Goal: Feedback & Contribution: Contribute content

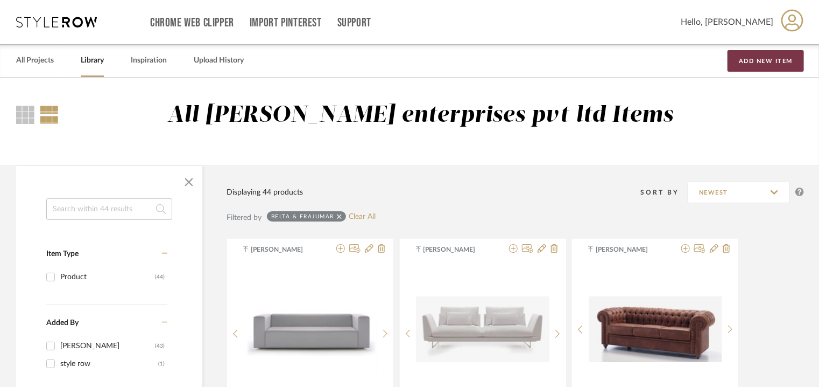
click at [743, 64] on button "Add New Item" at bounding box center [766, 61] width 76 height 22
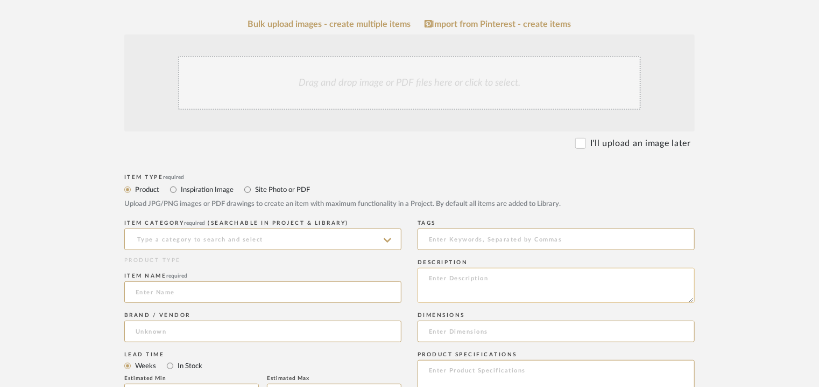
scroll to position [215, 0]
click at [435, 287] on textarea at bounding box center [556, 284] width 277 height 35
paste textarea "Type: Sofa - Ovvo Designer : Arbel Dimensions : W 250 x D 100 x H 85cm/ AH60cm …"
drag, startPoint x: 477, startPoint y: 292, endPoint x: 604, endPoint y: 292, distance: 126.5
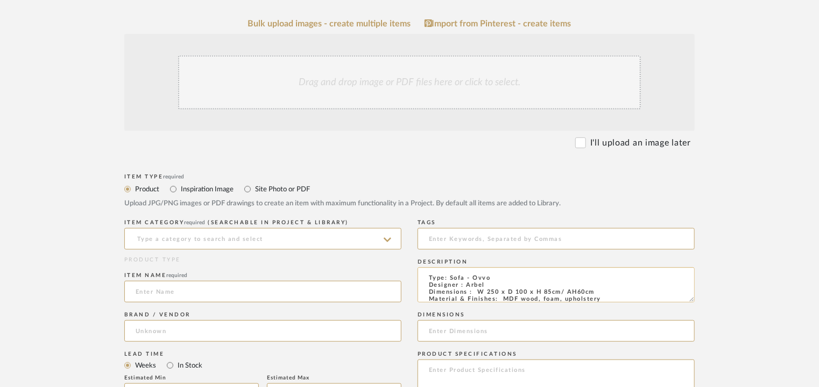
click at [604, 292] on textarea "Type: Sofa - Ovvo Designer : Arbel Dimensions : W 250 x D 100 x H 85cm/ AH60cm …" at bounding box center [556, 284] width 277 height 35
type textarea "Type: Sofa - Ovvo Designer : Arbel Dimensions : W 250 x D 100 x H 85cm/ AH60cm …"
paste input "W 250 x D 100 x H 85cm/ AH60cm"
type input "W 250 x D 100 x H 85cm/ AH60cm"
click at [317, 240] on input at bounding box center [262, 239] width 277 height 22
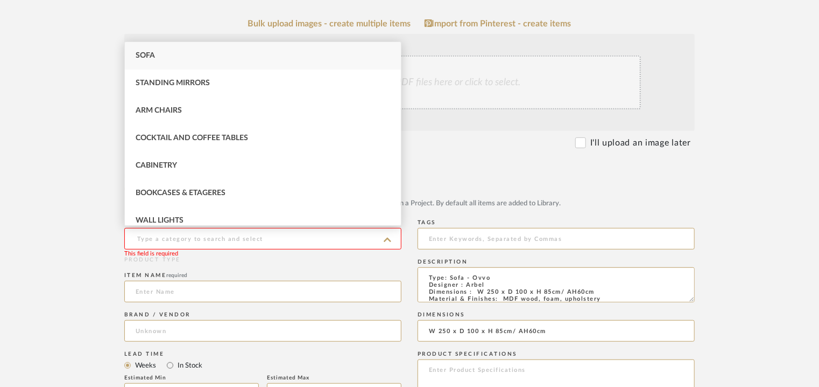
click at [174, 61] on div "Sofa" at bounding box center [263, 55] width 276 height 27
type input "Sofa"
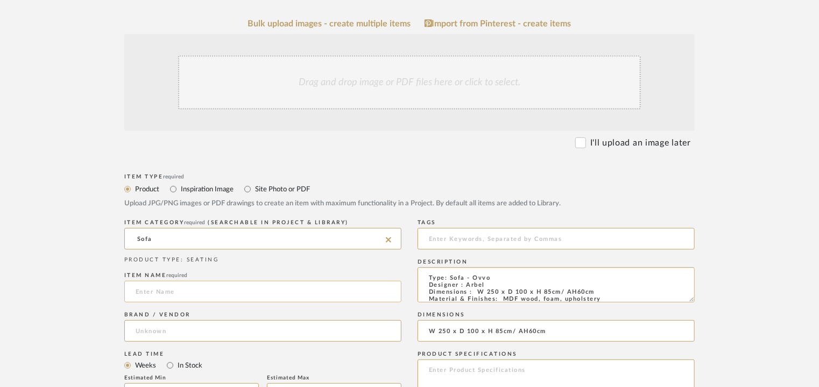
click at [166, 290] on input at bounding box center [262, 291] width 277 height 22
type input "OVVO SOFA"
click at [179, 334] on input at bounding box center [262, 331] width 277 height 22
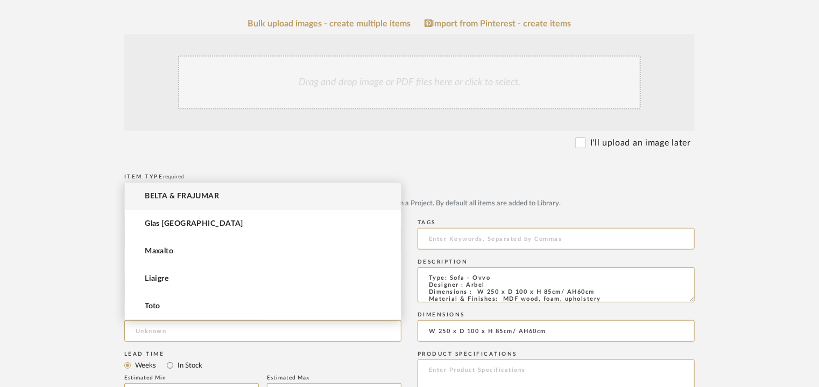
click at [211, 196] on span "BELTA & FRAJUMAR" at bounding box center [182, 196] width 74 height 9
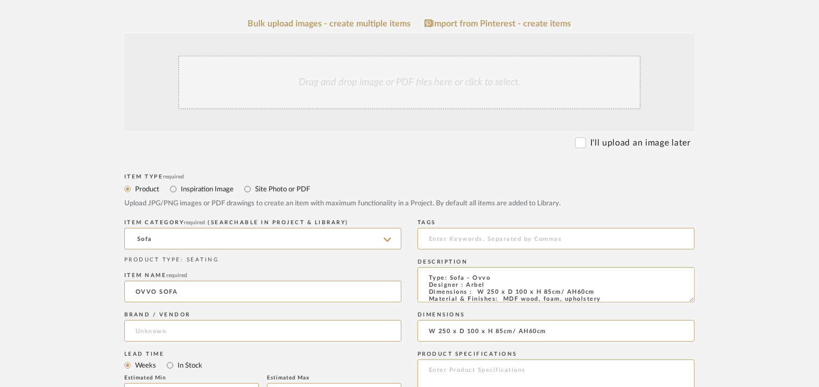
type input "BELTA & FRAJUMAR"
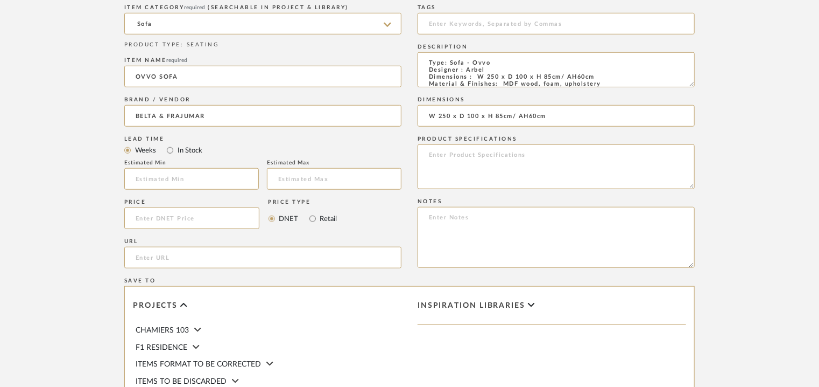
scroll to position [431, 0]
paste input "[URL][DOMAIN_NAME]"
type input "[URL][DOMAIN_NAME]"
click at [212, 176] on input at bounding box center [191, 178] width 135 height 22
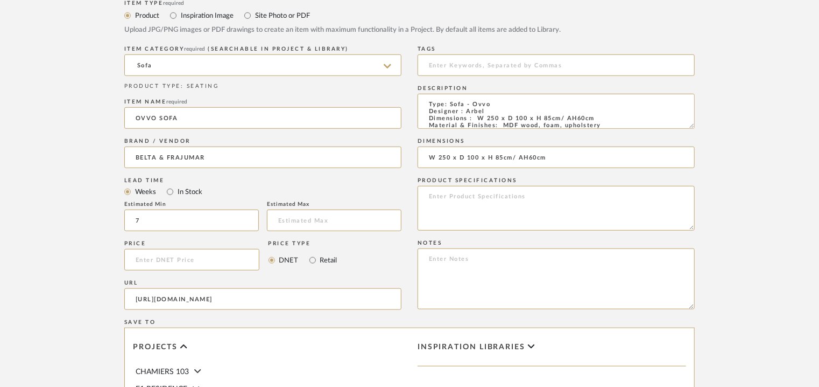
scroll to position [377, 0]
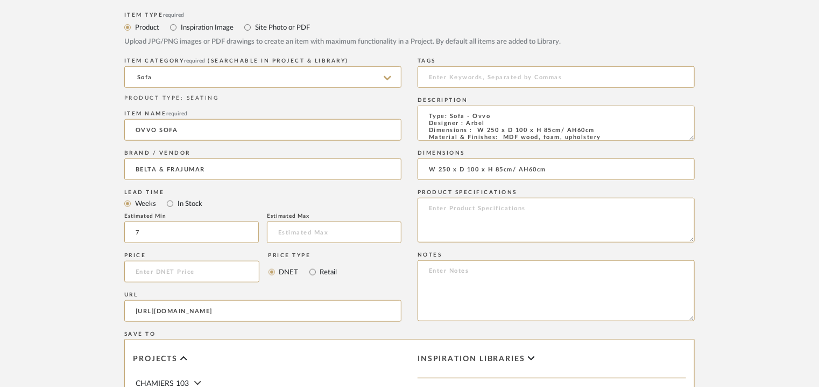
type input "7"
paste textarea "Price: On request Lead time: 45days. Our products for Contract projects are man…"
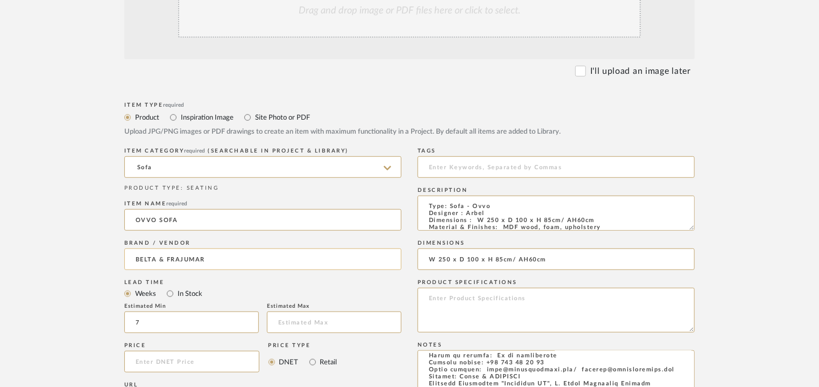
scroll to position [108, 0]
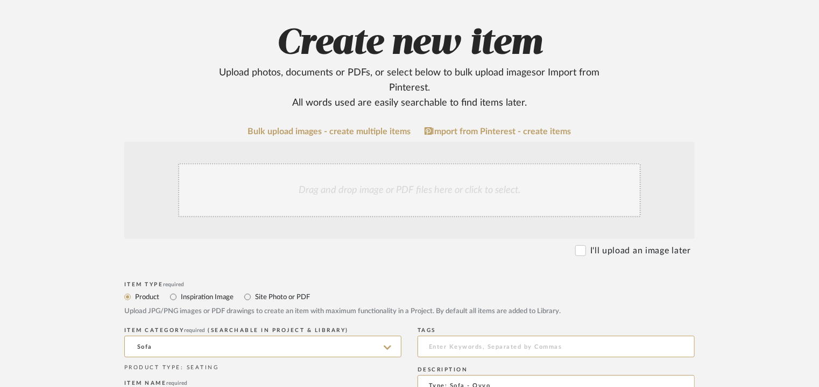
type textarea "Price: On request Lead time: 45days. Our products for Contract projects are man…"
click at [373, 181] on div "Drag and drop image or PDF files here or click to select." at bounding box center [409, 190] width 463 height 54
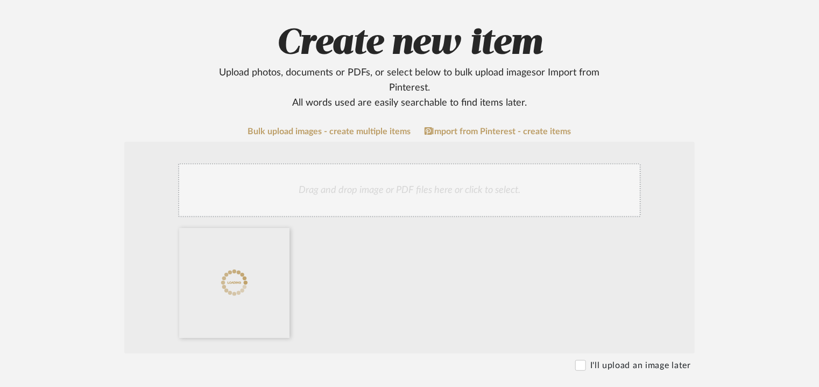
click at [388, 187] on div "Drag and drop image or PDF files here or click to select." at bounding box center [409, 190] width 463 height 54
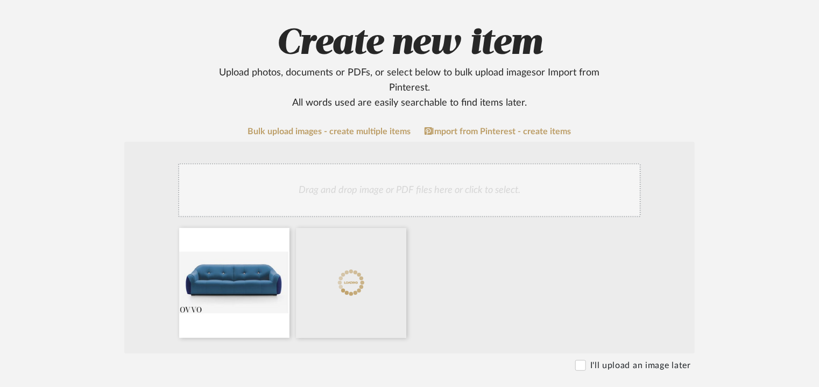
click at [385, 188] on div "Drag and drop image or PDF files here or click to select." at bounding box center [409, 190] width 463 height 54
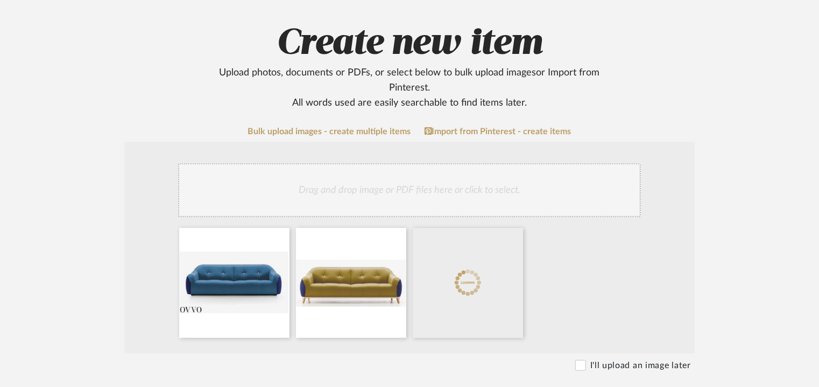
click at [520, 193] on div "Drag and drop image or PDF files here or click to select." at bounding box center [409, 190] width 463 height 54
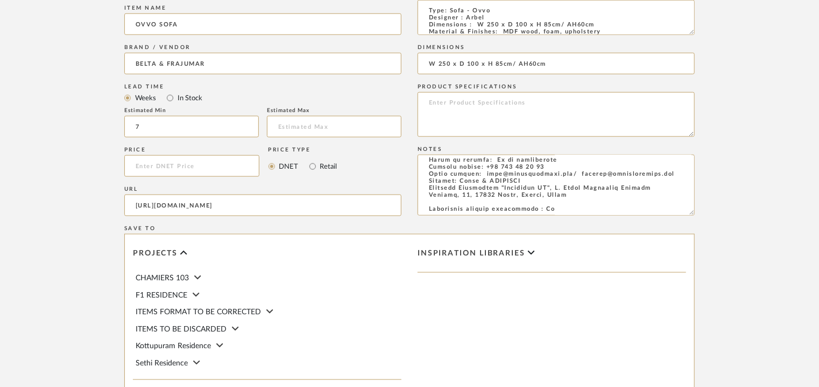
scroll to position [739, 0]
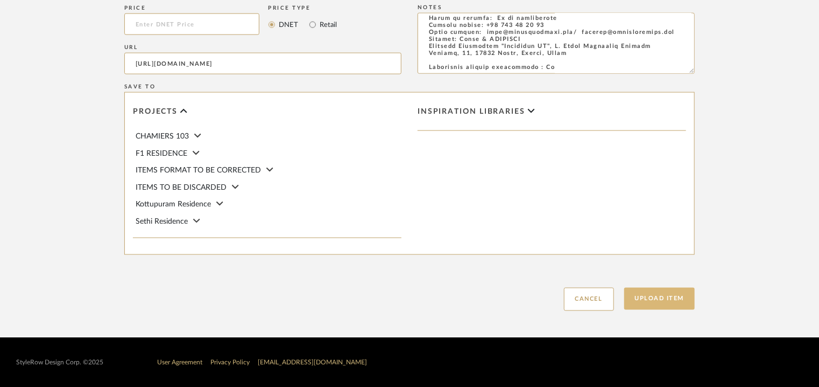
click at [670, 294] on button "Upload Item" at bounding box center [660, 298] width 71 height 22
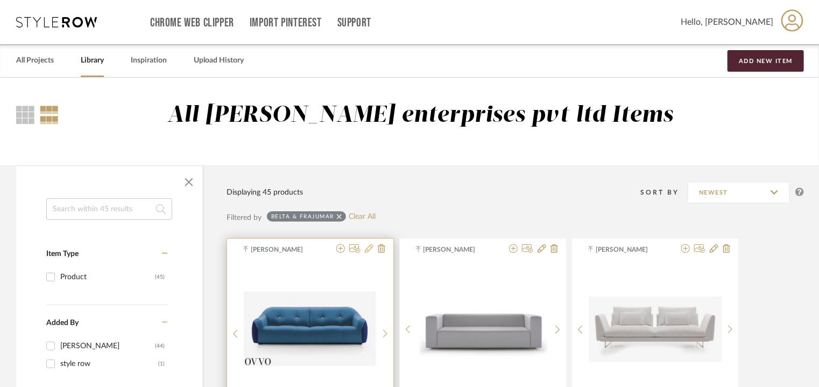
click at [373, 250] on icon at bounding box center [369, 248] width 9 height 9
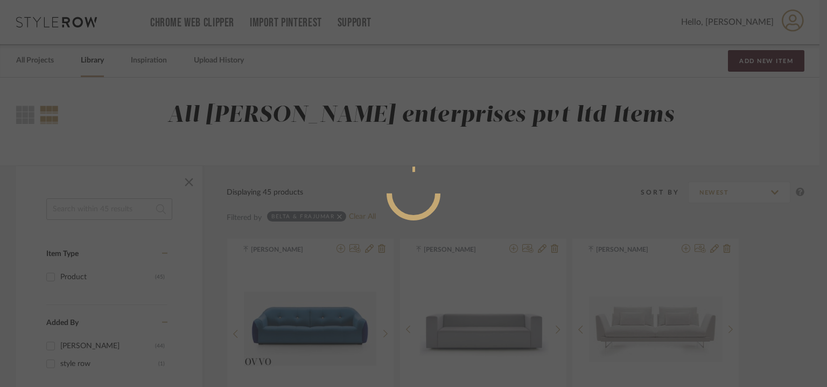
radio input "true"
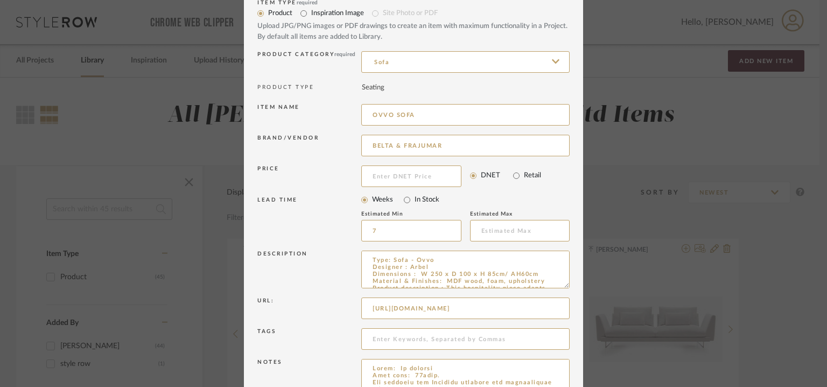
scroll to position [103, 0]
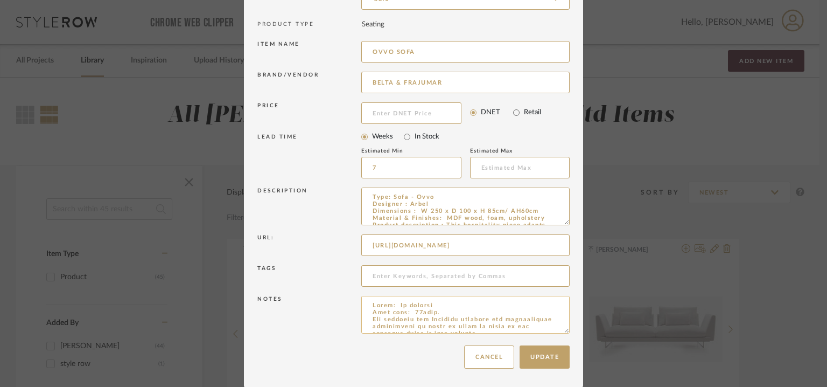
click at [452, 303] on textarea at bounding box center [465, 315] width 208 height 38
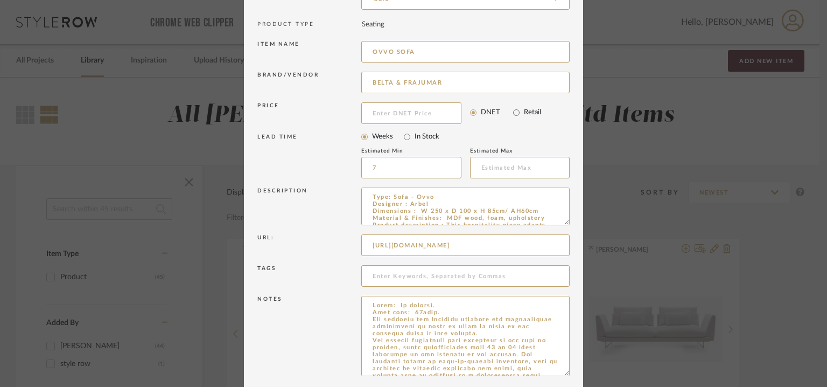
drag, startPoint x: 562, startPoint y: 329, endPoint x: 569, endPoint y: 392, distance: 63.4
click at [569, 386] on html "Chrome Web Clipper Import Pinterest Support All Projects Library Inspiration Up…" at bounding box center [413, 193] width 827 height 387
click at [370, 318] on textarea at bounding box center [465, 346] width 208 height 101
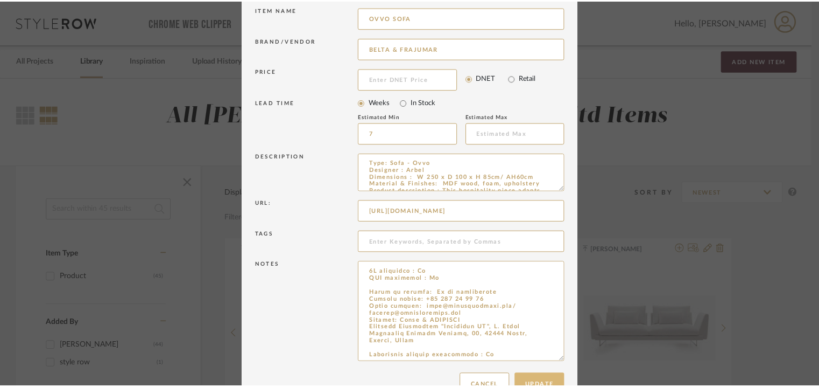
scroll to position [167, 0]
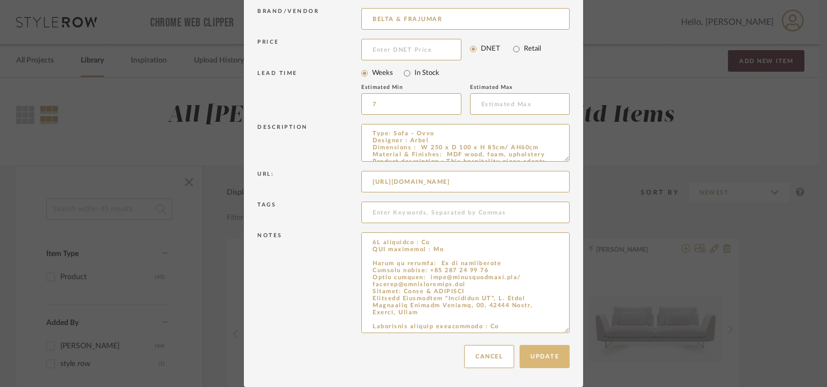
type textarea "Price: On request. Lead time: 45days. MOQ: Our products for Contract projects a…"
click at [528, 355] on button "Update" at bounding box center [545, 356] width 50 height 23
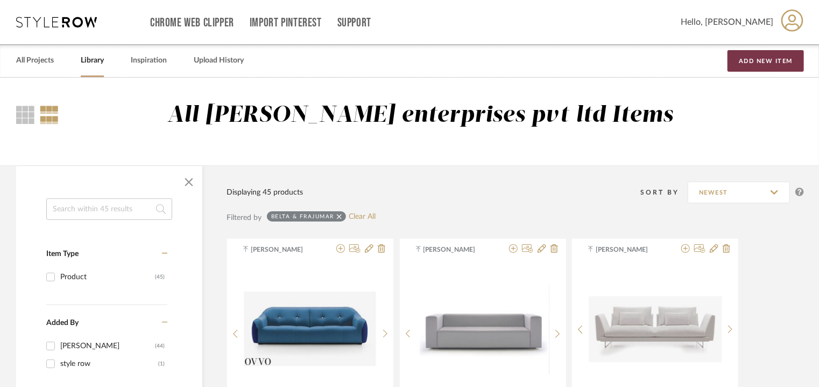
click at [754, 57] on button "Add New Item" at bounding box center [766, 61] width 76 height 22
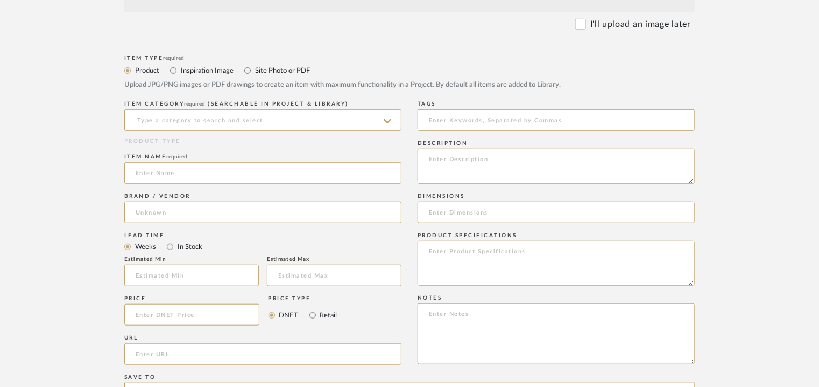
scroll to position [431, 0]
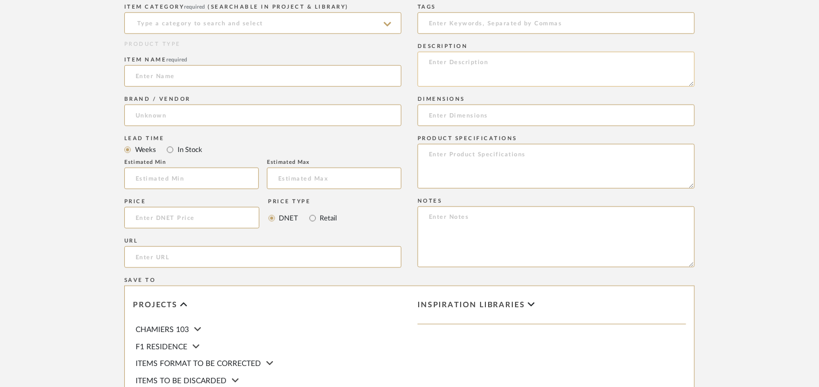
paste textarea "Type: Sofa - Sima Designer : Arbel Dimensions : please refer to the attached pd…"
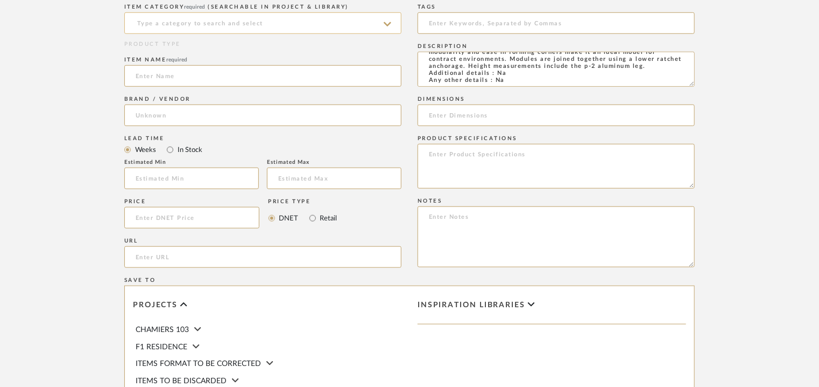
type textarea "Type: Sofa - Sima Designer : Arbel Dimensions : please refer to the attached pd…"
click at [225, 14] on input at bounding box center [262, 23] width 277 height 22
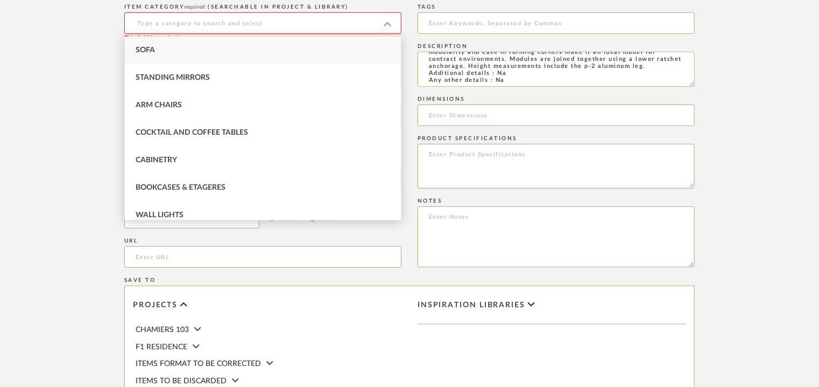
click at [177, 47] on div "Sofa" at bounding box center [263, 50] width 276 height 27
type input "Sofa"
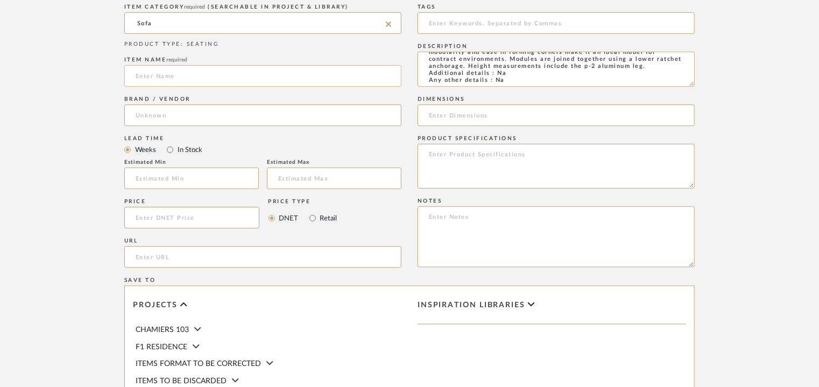
click at [158, 81] on input at bounding box center [262, 76] width 277 height 22
type input "[PERSON_NAME]"
click at [183, 115] on input at bounding box center [262, 115] width 277 height 22
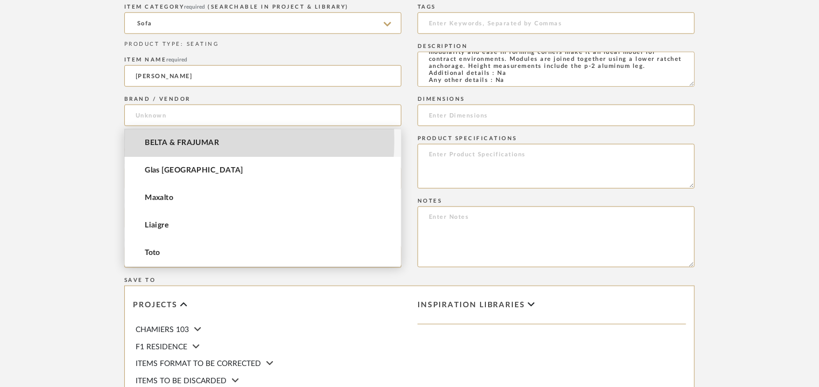
click at [177, 141] on span "BELTA & FRAJUMAR" at bounding box center [182, 142] width 74 height 9
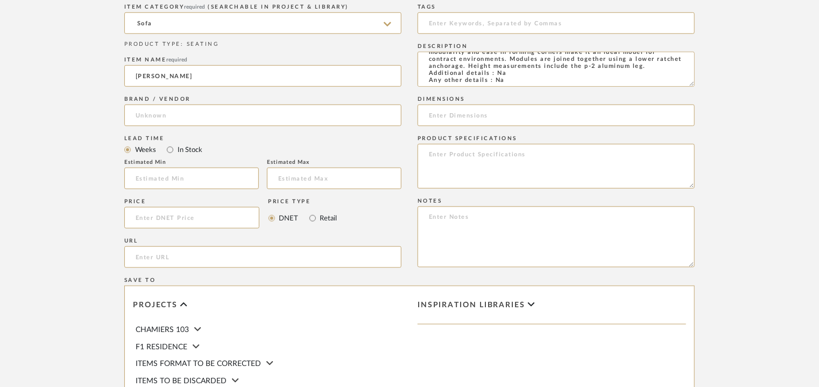
type input "BELTA & FRAJUMAR"
click at [150, 255] on input "url" at bounding box center [262, 257] width 277 height 22
paste input "[URL][DOMAIN_NAME]"
type input "[URL][DOMAIN_NAME]"
click at [162, 171] on input at bounding box center [191, 178] width 135 height 22
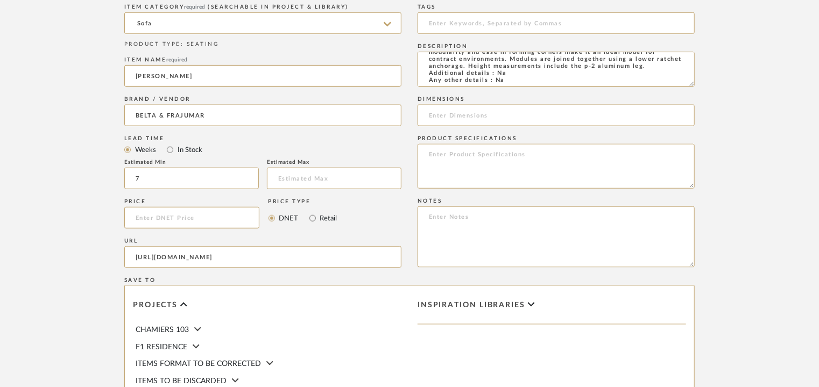
type input "7"
paste textarea "Price: On request Lead time: 45days. MOQ : Our products for Contract projects a…"
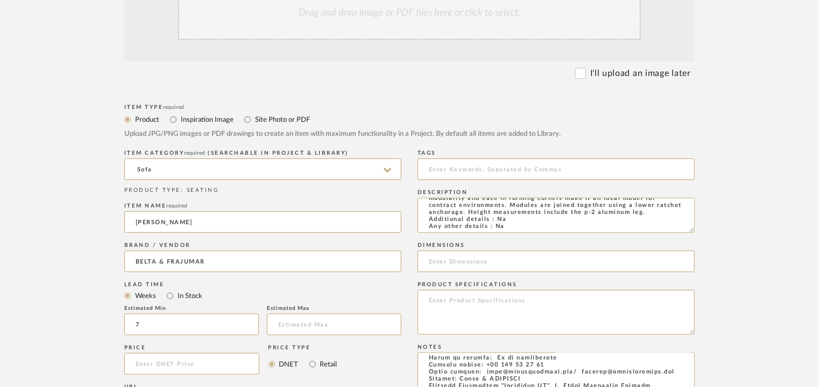
scroll to position [108, 0]
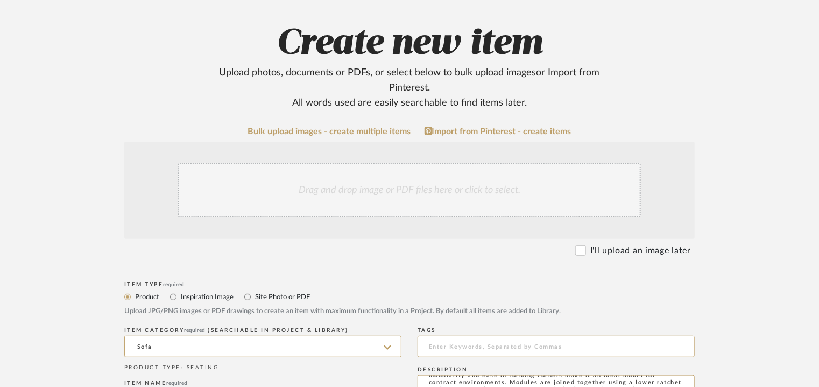
type textarea "Price: On request Lead time: 45days. MOQ : Our products for Contract projects a…"
click at [369, 174] on div "Drag and drop image or PDF files here or click to select." at bounding box center [409, 190] width 463 height 54
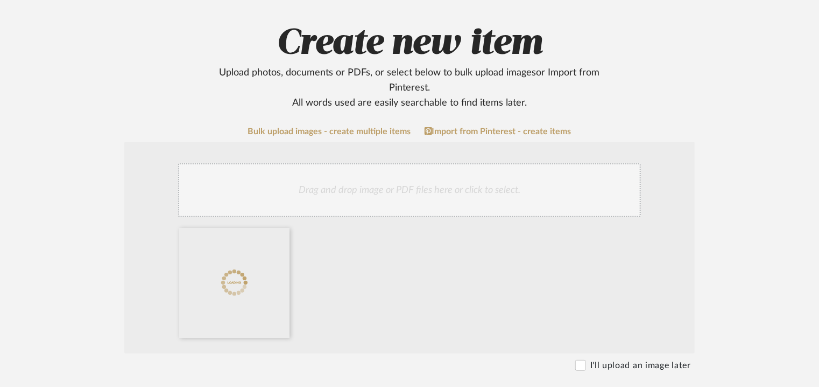
click at [427, 187] on div "Drag and drop image or PDF files here or click to select." at bounding box center [409, 190] width 463 height 54
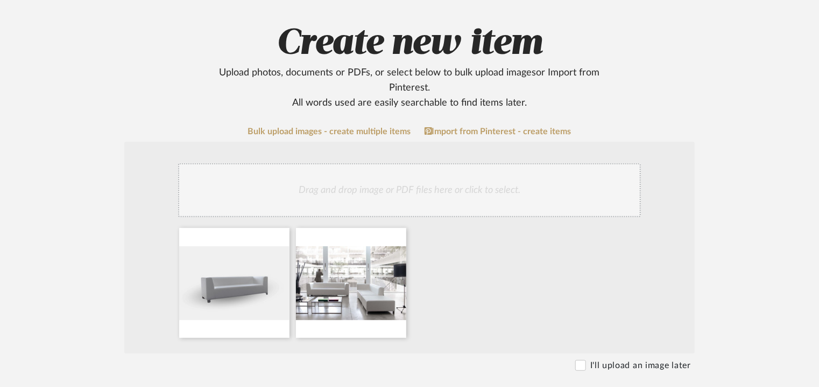
click at [417, 191] on div "Drag and drop image or PDF files here or click to select." at bounding box center [409, 190] width 463 height 54
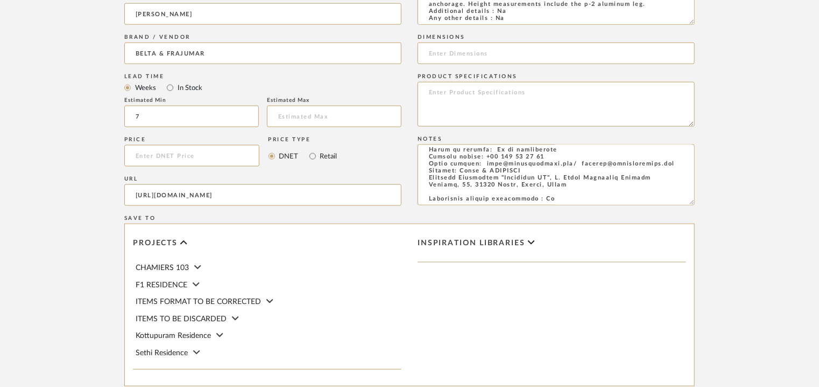
scroll to position [739, 0]
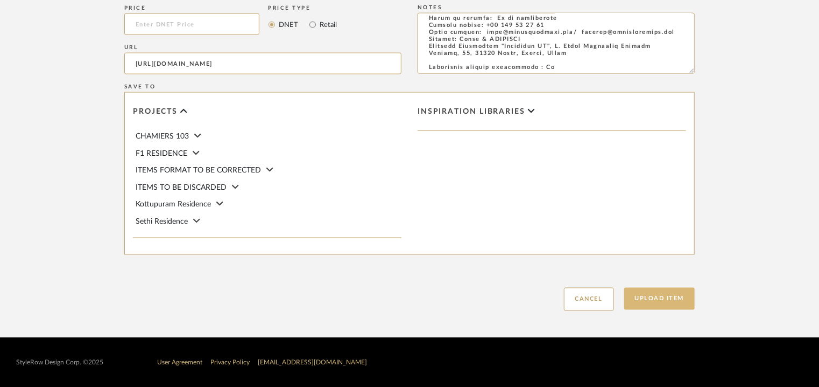
click at [685, 299] on button "Upload Item" at bounding box center [660, 298] width 71 height 22
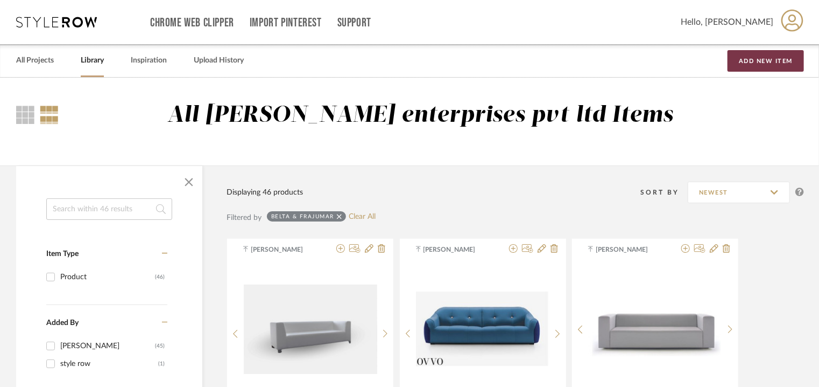
click at [760, 54] on button "Add New Item" at bounding box center [766, 61] width 76 height 22
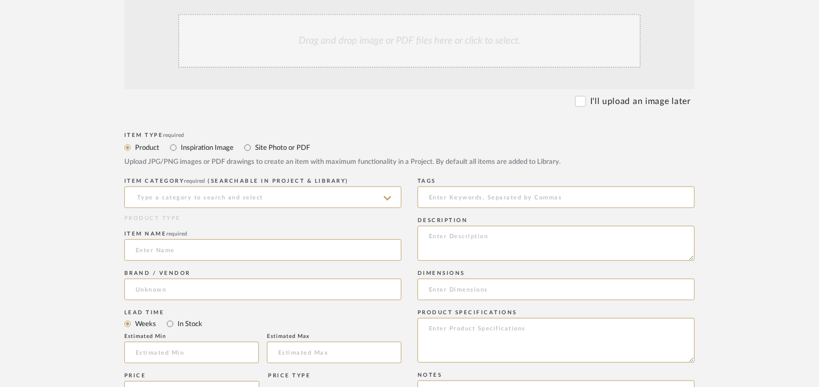
scroll to position [269, 0]
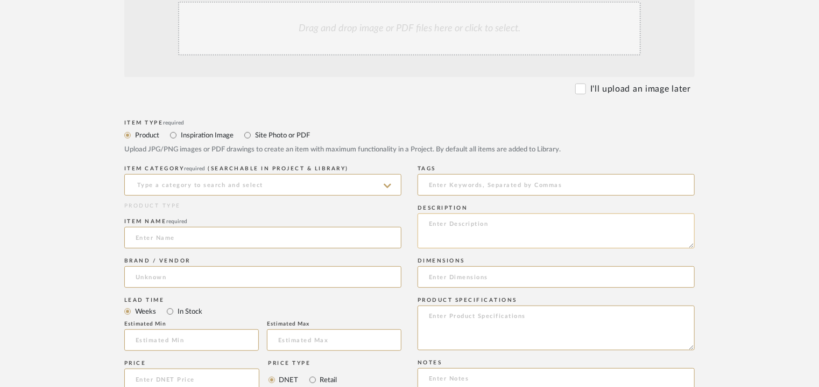
paste textarea "Type: Sofa - Well Designer : [PERSON_NAME] Dimensions : W 200 x D 92 x H 85/ SH…"
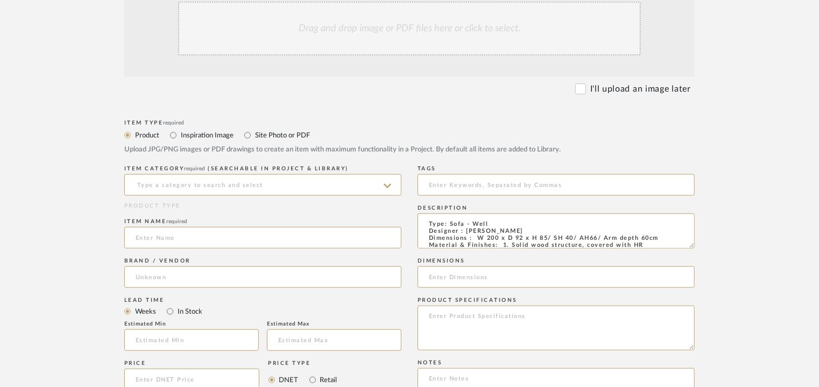
scroll to position [125, 0]
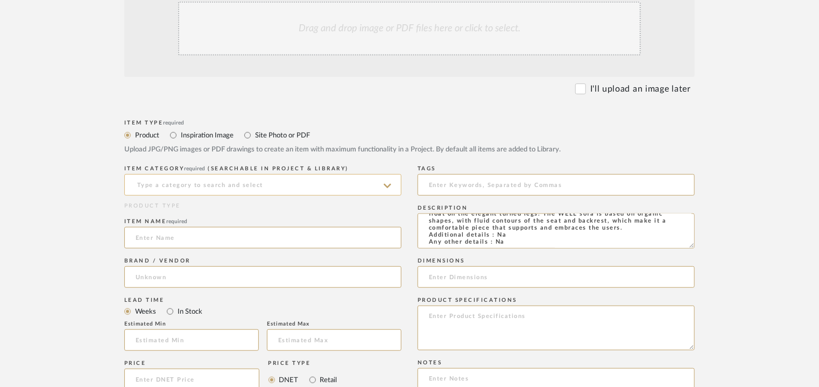
type textarea "Type: Sofa - Well Designer : [PERSON_NAME] Dimensions : W 200 x D 92 x H 85/ SH…"
click at [233, 186] on input at bounding box center [262, 185] width 277 height 22
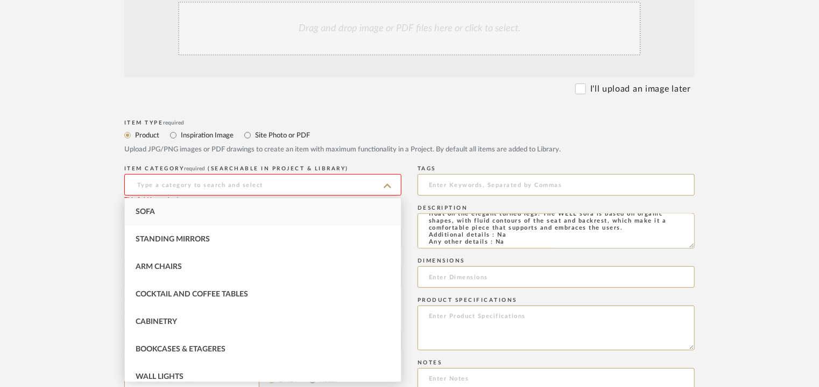
click at [192, 207] on div "Sofa" at bounding box center [263, 211] width 276 height 27
type input "Sofa"
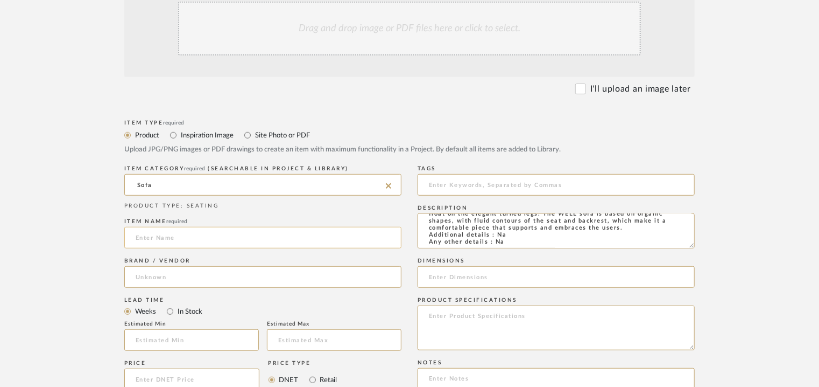
click at [179, 242] on input at bounding box center [262, 238] width 277 height 22
type input "w"
type input "WELL SOFA"
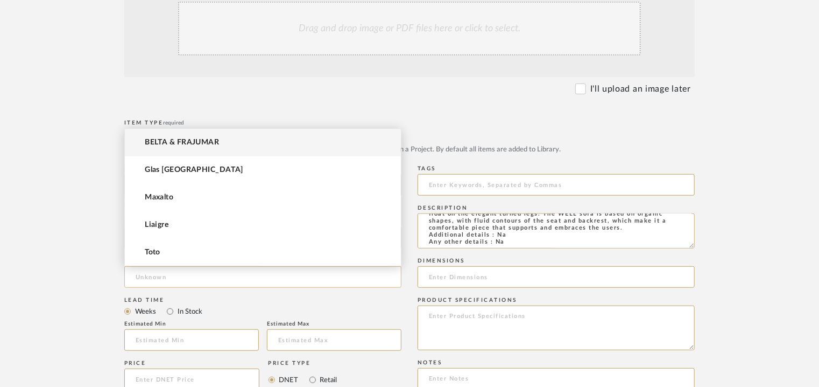
click at [156, 274] on input at bounding box center [262, 277] width 277 height 22
drag, startPoint x: 172, startPoint y: 141, endPoint x: 173, endPoint y: 147, distance: 6.5
click at [173, 141] on span "BELTA & FRAJUMAR" at bounding box center [182, 142] width 74 height 9
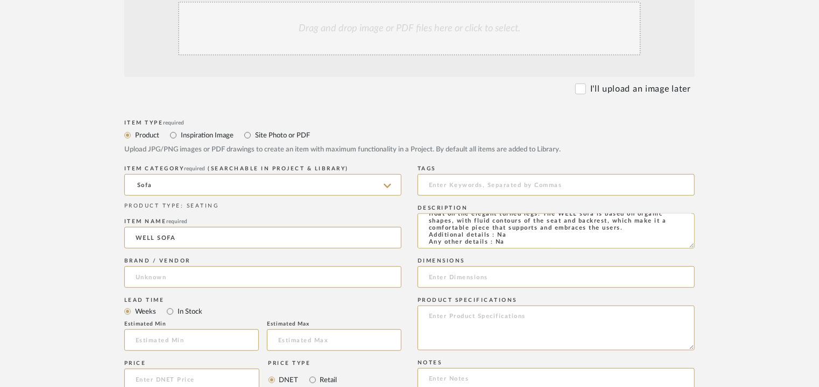
type input "BELTA & FRAJUMAR"
click at [159, 342] on input at bounding box center [191, 340] width 135 height 22
type input "7"
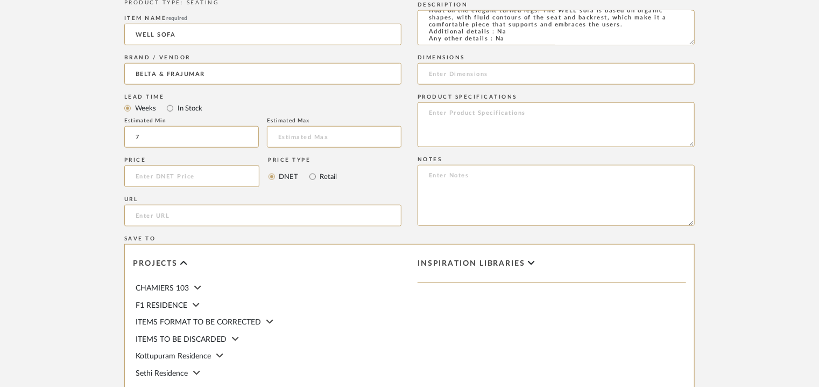
scroll to position [485, 0]
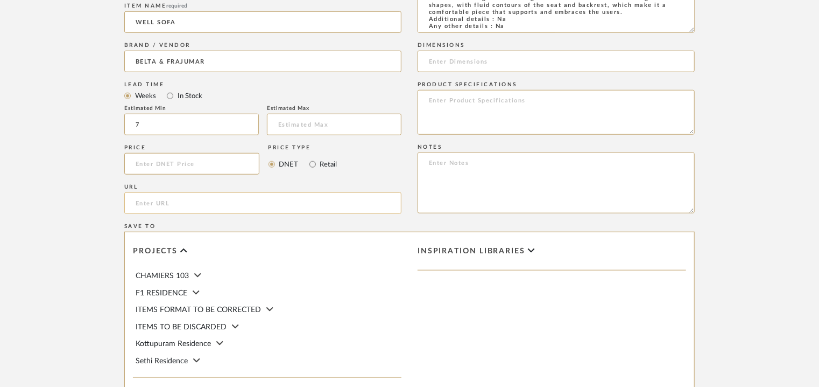
click at [155, 196] on input "url" at bounding box center [262, 203] width 277 height 22
paste input "[URL][DOMAIN_NAME]"
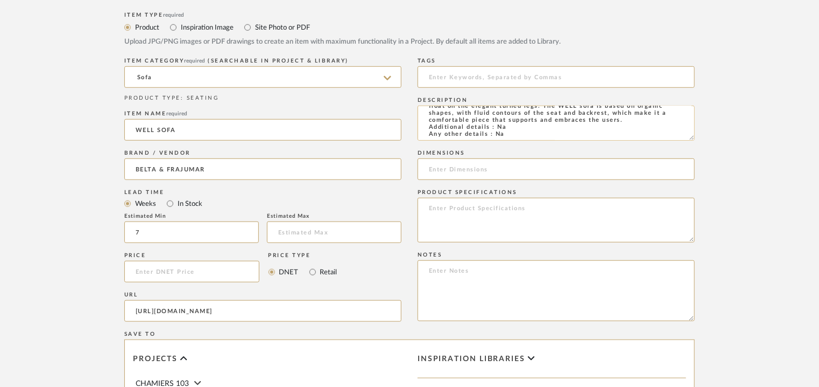
scroll to position [6, 0]
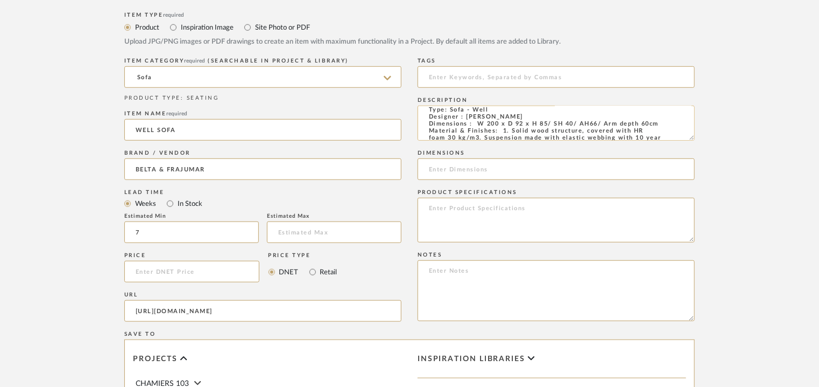
type input "[URL][DOMAIN_NAME]"
drag, startPoint x: 476, startPoint y: 124, endPoint x: 660, endPoint y: 122, distance: 183.6
click at [660, 122] on textarea "Type: Sofa - Well Designer : [PERSON_NAME] Dimensions : W 200 x D 92 x H 85/ SH…" at bounding box center [556, 123] width 277 height 35
paste input "W 200 x D 92 x H 85/ SH 40/ AH66/ Arm depth 60cm"
type input "W 200 x D 92 x H 85/ SH 40/ AH66/ Arm depth 60cm"
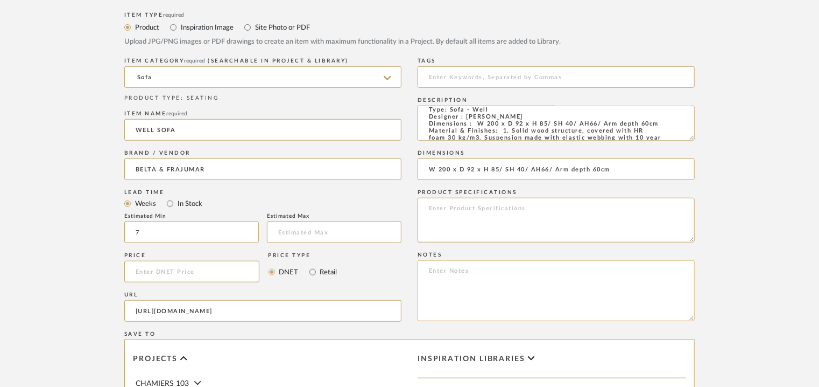
paste textarea "Price: On request Lead time: 45days. MOQ : Our products for Contract projects a…"
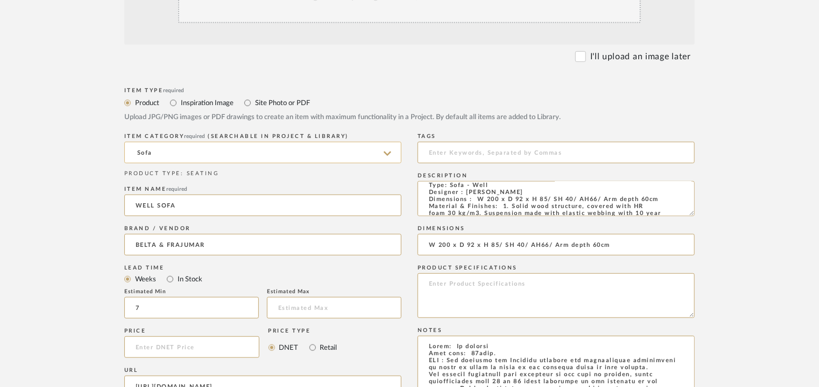
scroll to position [215, 0]
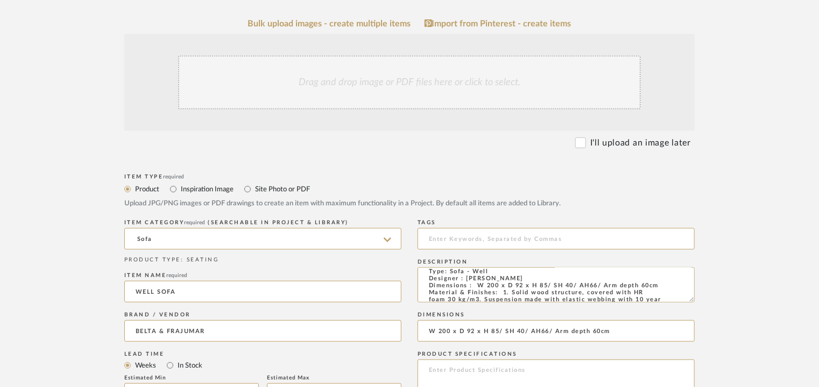
type textarea "Price: On request Lead time: 45days. MOQ : Our products for Contract projects a…"
click at [394, 83] on div "Drag and drop image or PDF files here or click to select." at bounding box center [409, 82] width 463 height 54
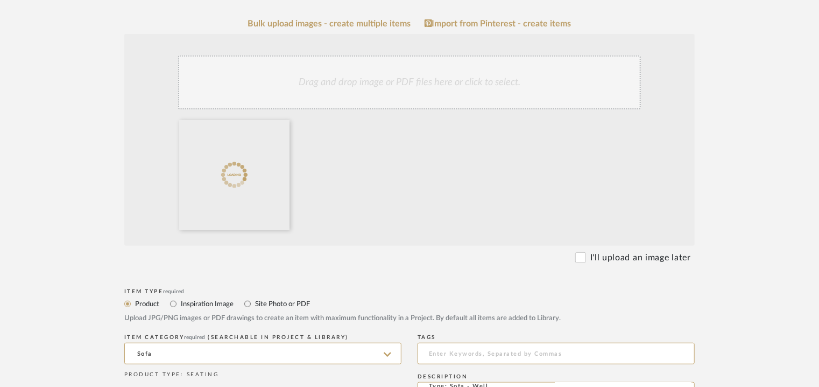
click at [427, 83] on div "Drag and drop image or PDF files here or click to select." at bounding box center [409, 82] width 463 height 54
click at [403, 81] on div "Drag and drop image or PDF files here or click to select." at bounding box center [409, 82] width 463 height 54
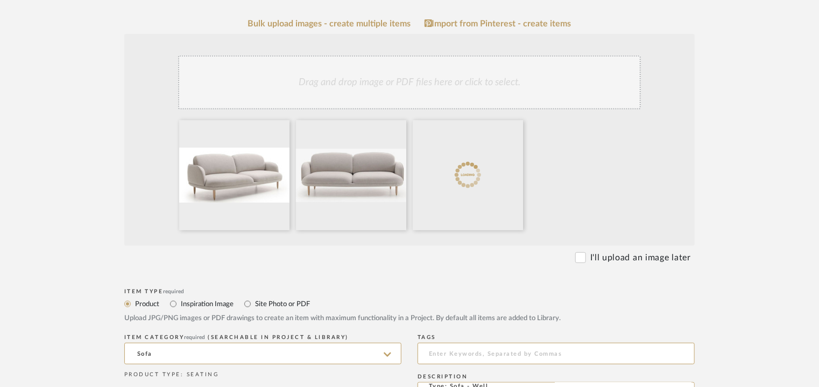
click at [444, 87] on div "Drag and drop image or PDF files here or click to select." at bounding box center [409, 82] width 463 height 54
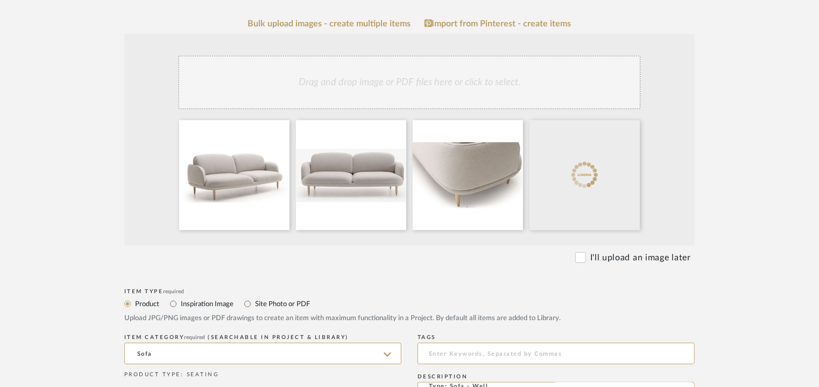
click at [467, 88] on div "Drag and drop image or PDF files here or click to select." at bounding box center [409, 82] width 463 height 54
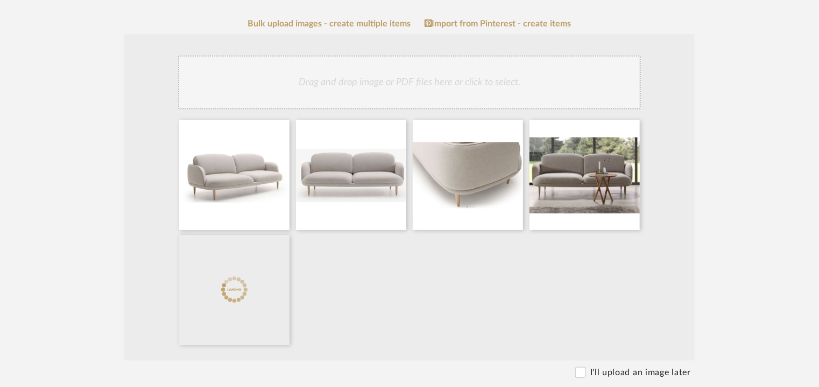
click at [496, 86] on div "Drag and drop image or PDF files here or click to select." at bounding box center [409, 82] width 463 height 54
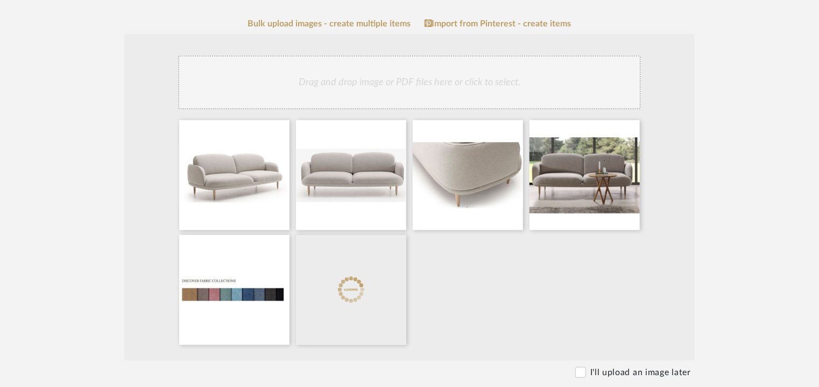
click at [420, 78] on div "Drag and drop image or PDF files here or click to select." at bounding box center [409, 82] width 463 height 54
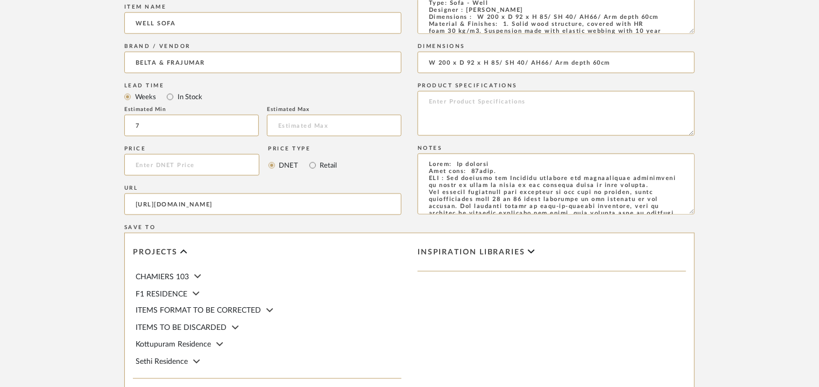
scroll to position [853, 0]
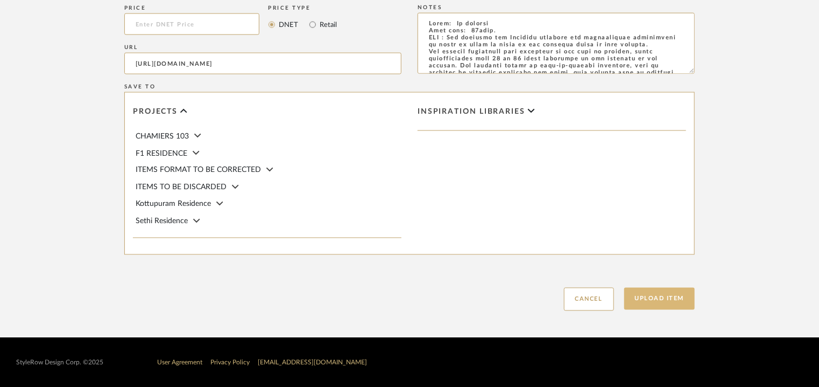
click at [667, 298] on button "Upload Item" at bounding box center [660, 298] width 71 height 22
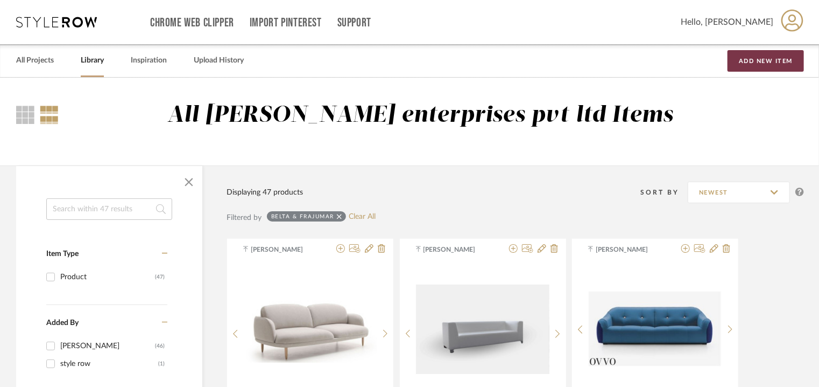
drag, startPoint x: 775, startPoint y: 59, endPoint x: 769, endPoint y: 61, distance: 6.3
click at [774, 59] on button "Add New Item" at bounding box center [766, 61] width 76 height 22
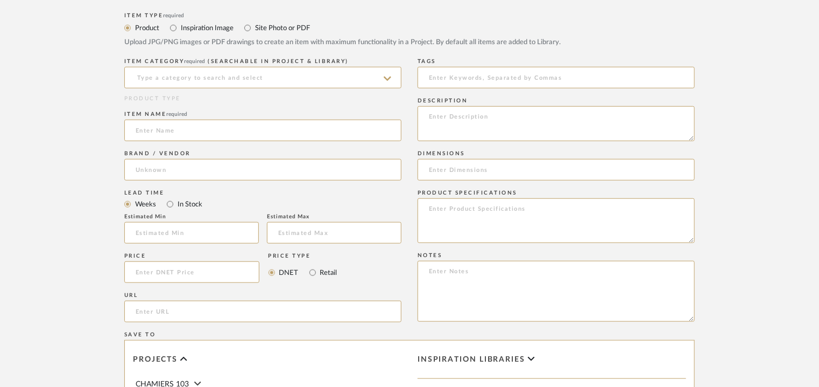
scroll to position [377, 0]
paste input "[URL][DOMAIN_NAME]"
type input "[URL][DOMAIN_NAME]"
click at [229, 75] on input at bounding box center [262, 77] width 277 height 22
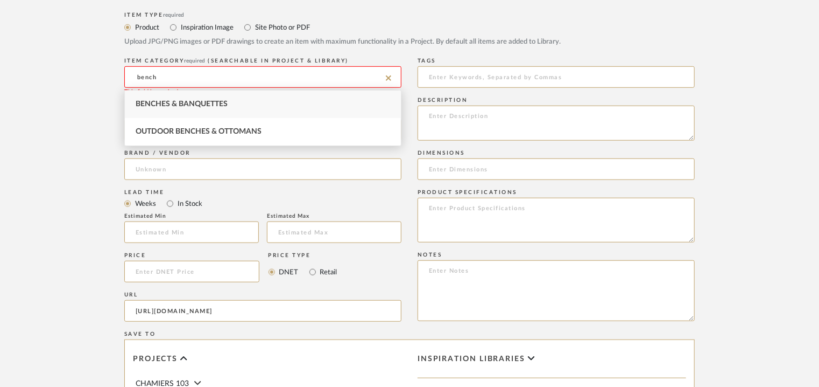
click at [256, 102] on div "Benches & Banquettes" at bounding box center [263, 103] width 276 height 27
type input "Benches & Banquettes"
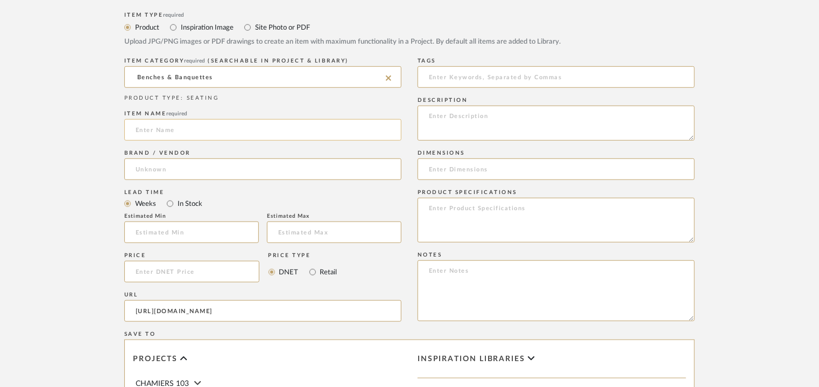
click at [226, 131] on input at bounding box center [262, 130] width 277 height 22
type input "TERRAZZO BENCH"
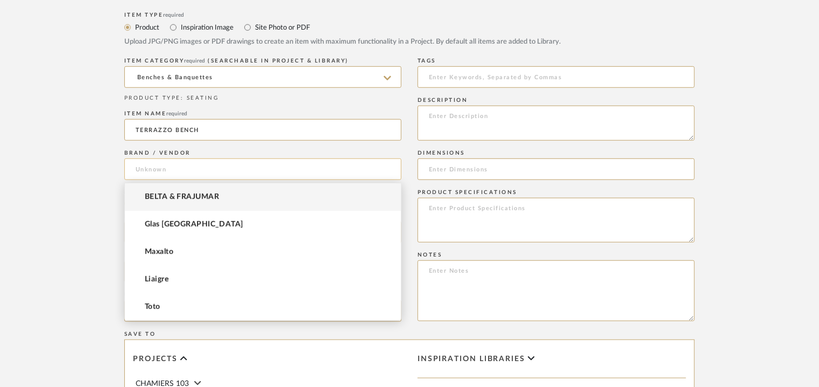
click at [190, 165] on input at bounding box center [262, 169] width 277 height 22
type input "c"
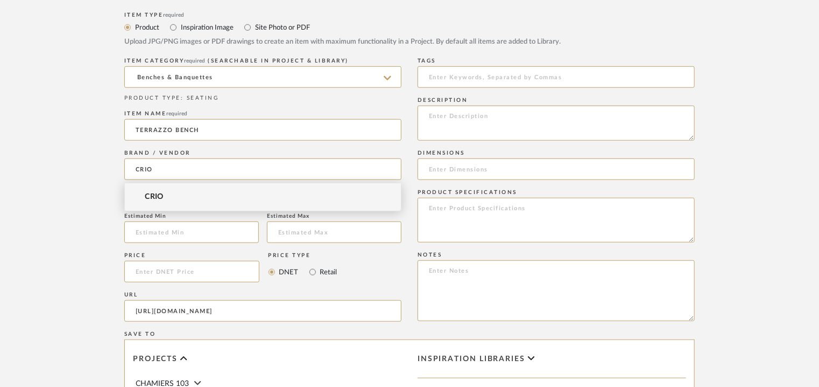
type input "CRIO"
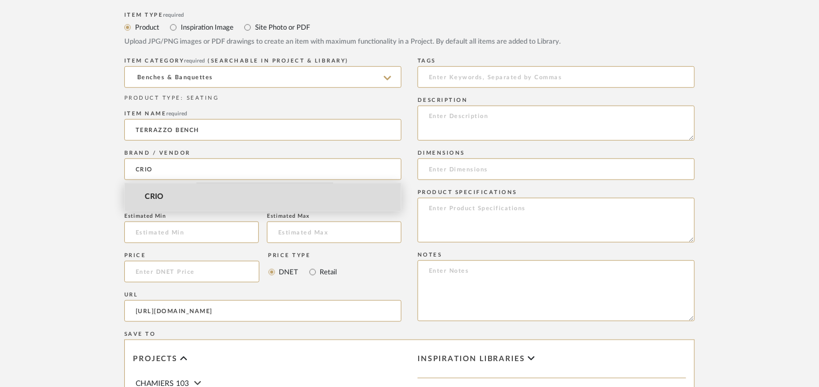
click at [162, 195] on span "CRIO" at bounding box center [154, 196] width 19 height 9
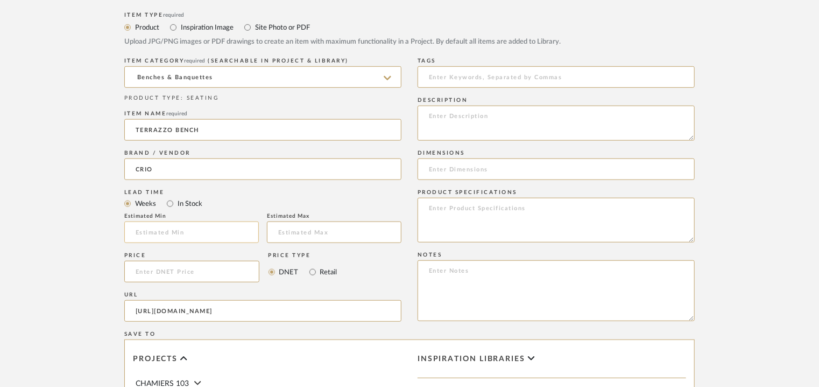
click at [169, 227] on input "text" at bounding box center [191, 232] width 135 height 22
type input "3"
click at [310, 235] on input "text" at bounding box center [334, 232] width 135 height 22
type input "4"
paste textarea "Type: Bench - Terrazzo bench Designer : Na Dimension(s): Slab thicknes 1.5inch …"
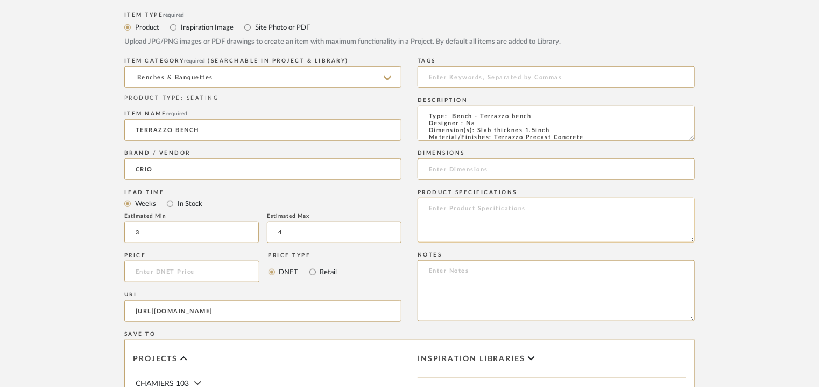
scroll to position [110, 0]
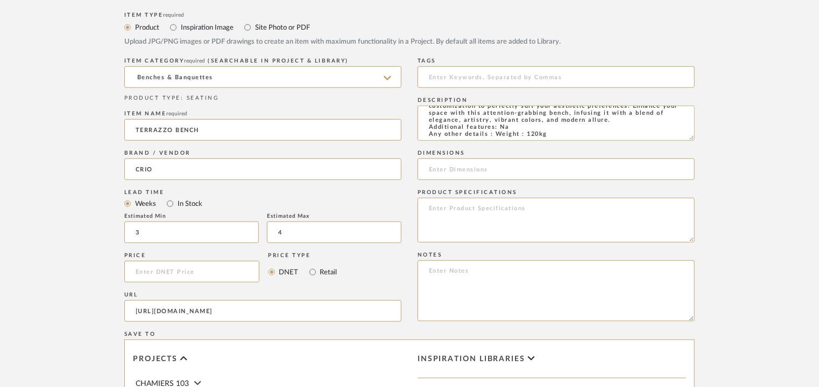
type textarea "Type: Bench - Terrazzo bench Designer : Na Dimension(s): Slab thicknes 1.5inch …"
click at [469, 276] on textarea at bounding box center [556, 290] width 277 height 61
paste textarea "Price : INR80,500/- Lead time: 3-4weeks Customizable : No 3D available :yes BIM…"
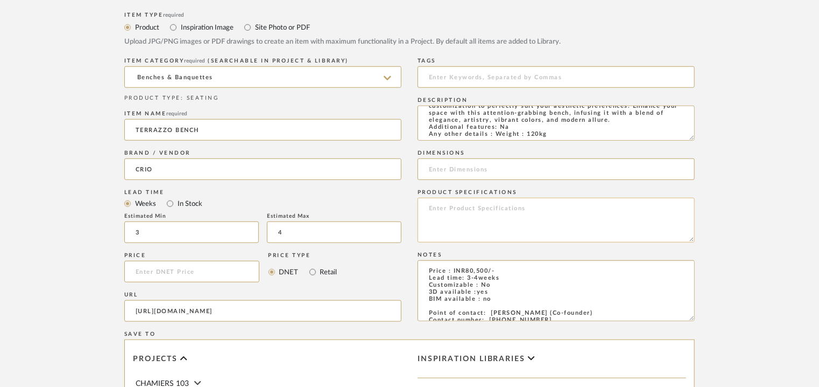
scroll to position [48, 0]
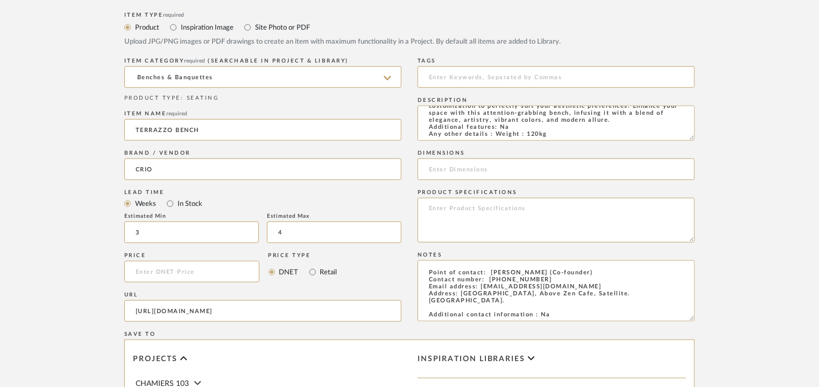
type textarea "Price : INR80,500/- Lead time: 3-4weeks Customizable : No 3D available :yes BIM…"
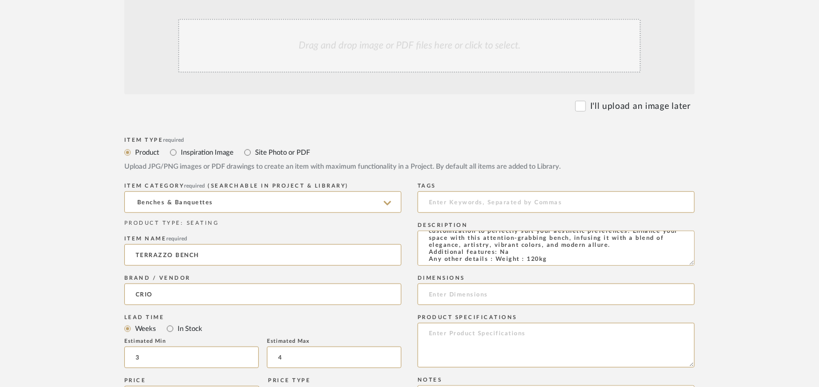
scroll to position [215, 0]
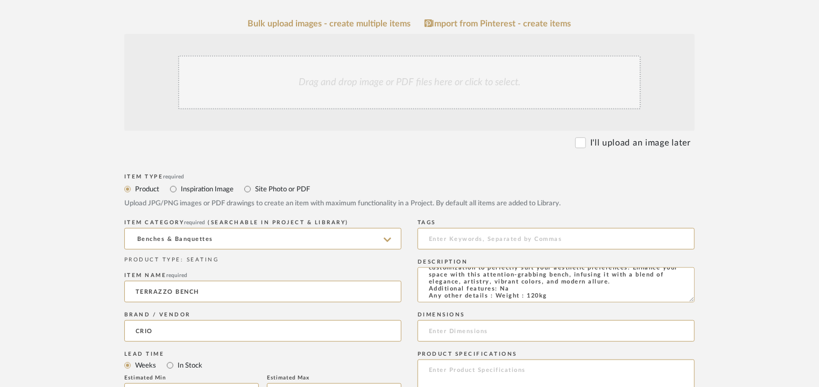
click at [362, 91] on div "Drag and drop image or PDF files here or click to select." at bounding box center [409, 82] width 463 height 54
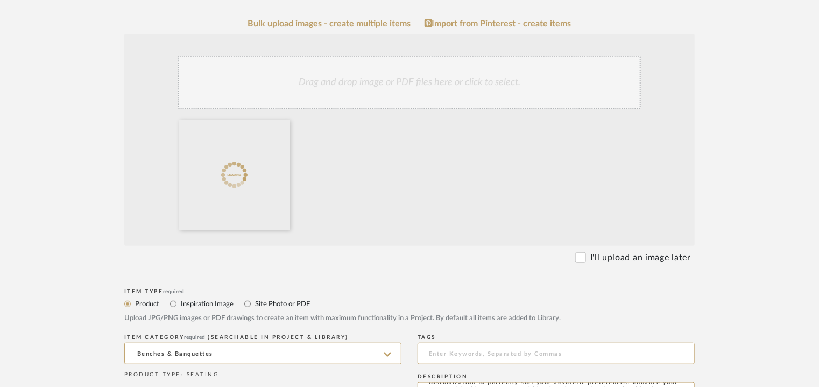
click at [455, 92] on div "Drag and drop image or PDF files here or click to select." at bounding box center [409, 82] width 463 height 54
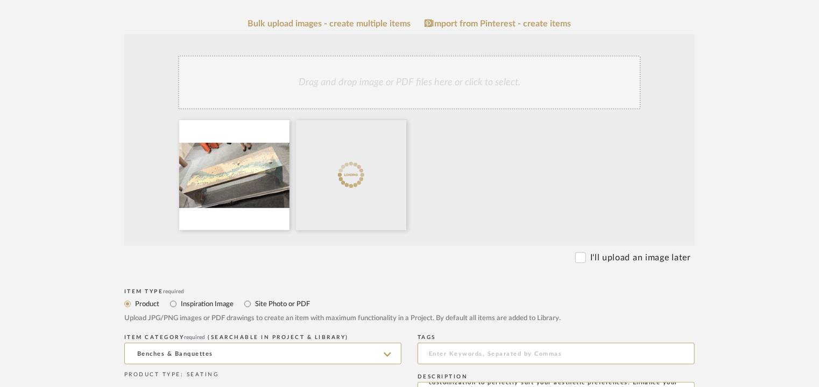
click at [364, 99] on div "Drag and drop image or PDF files here or click to select." at bounding box center [409, 82] width 463 height 54
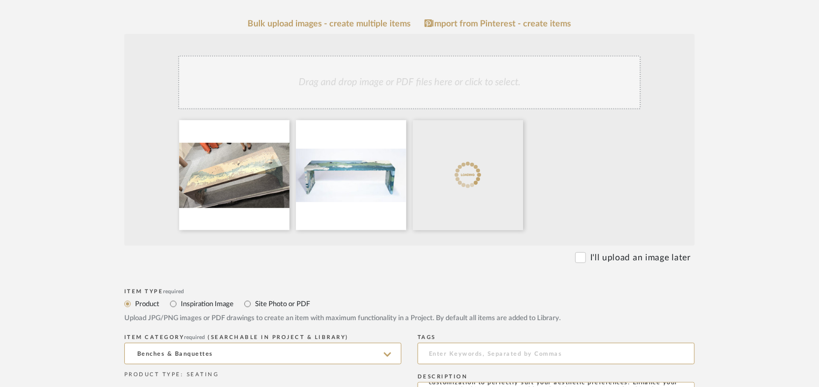
click at [426, 80] on div "Drag and drop image or PDF files here or click to select." at bounding box center [409, 82] width 463 height 54
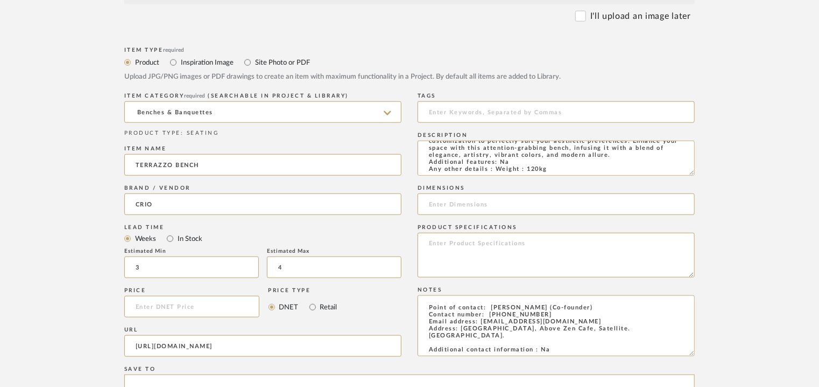
scroll to position [700, 0]
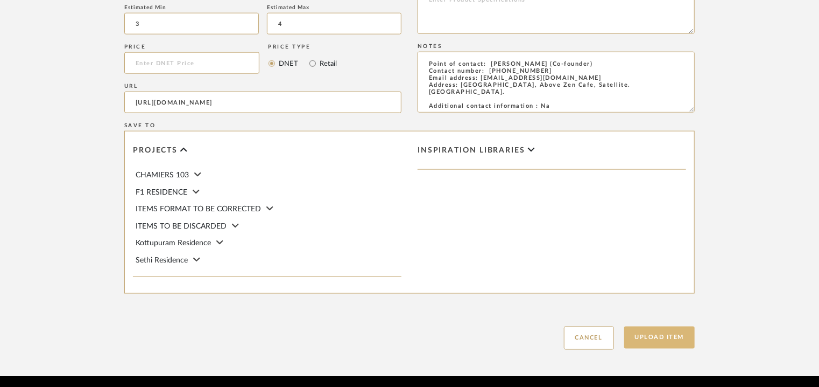
click at [646, 336] on button "Upload Item" at bounding box center [660, 337] width 71 height 22
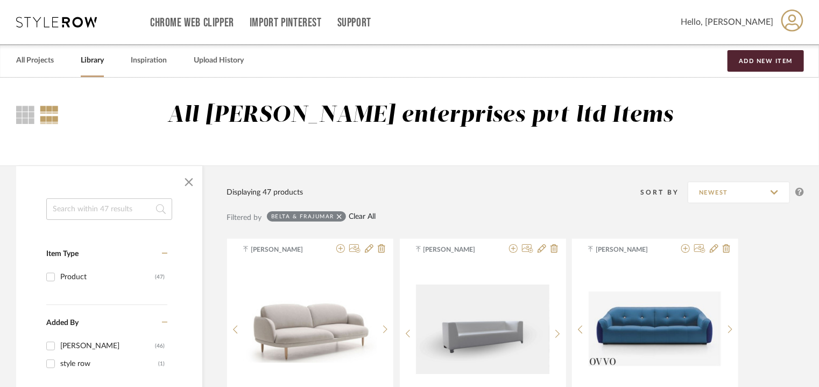
click at [351, 216] on link "Clear All" at bounding box center [362, 216] width 27 height 9
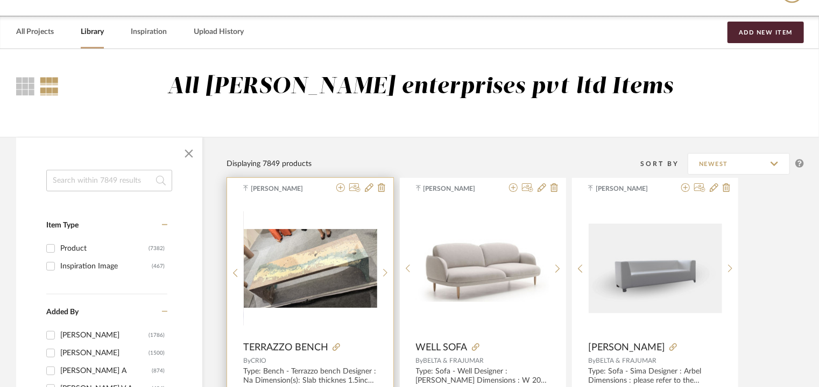
scroll to position [54, 0]
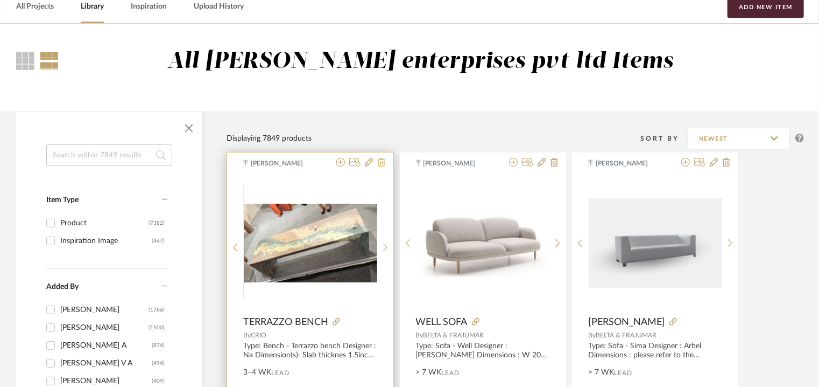
click at [383, 163] on icon at bounding box center [382, 162] width 8 height 9
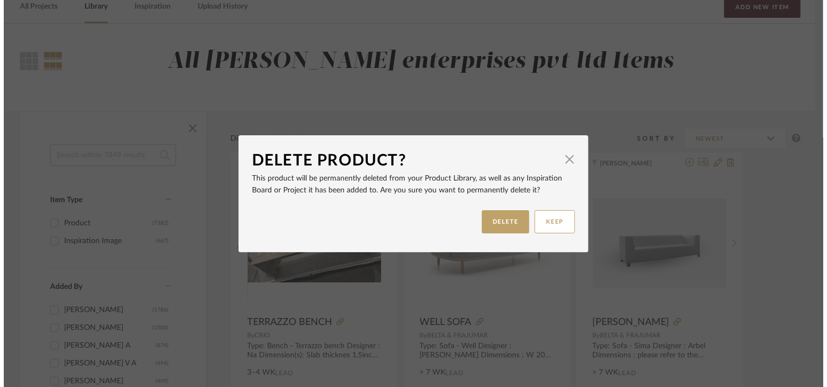
scroll to position [0, 0]
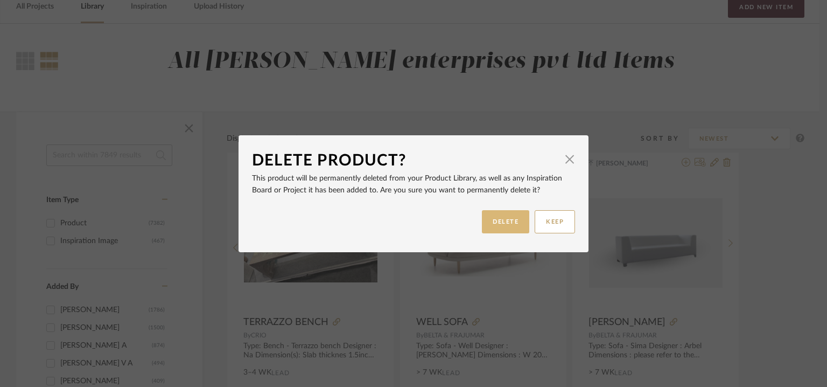
click at [510, 227] on button "DELETE" at bounding box center [505, 221] width 47 height 23
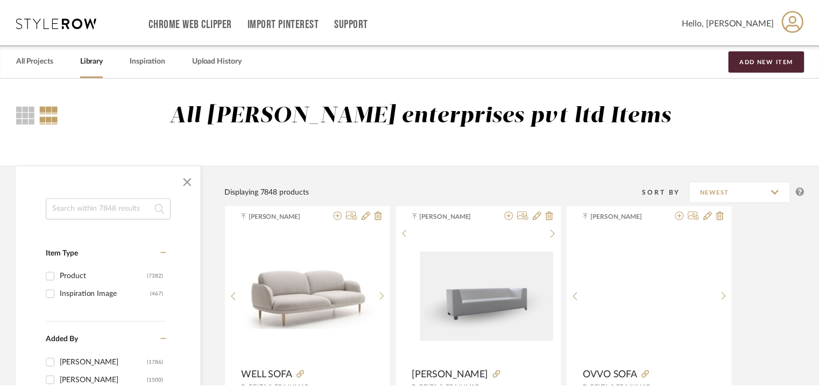
scroll to position [54, 0]
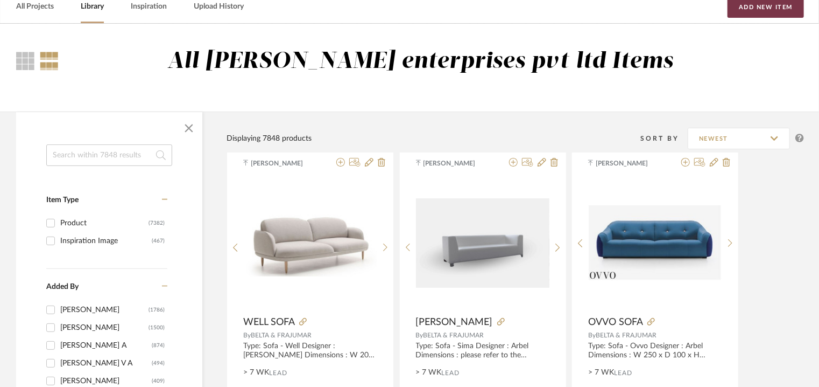
click at [767, 8] on button "Add New Item" at bounding box center [766, 7] width 76 height 22
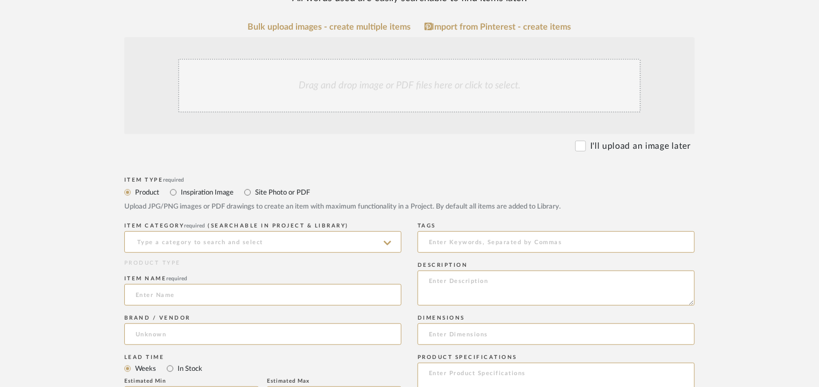
scroll to position [215, 0]
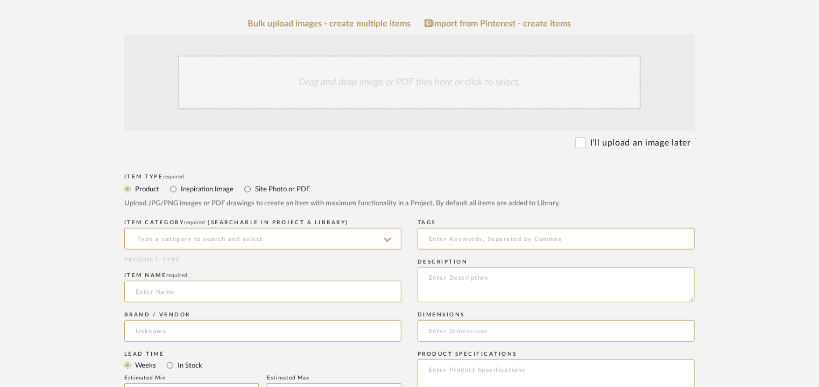
paste textarea "Type: Desk Designer : Dsignio Dimensions : W 140 x D 53x H 87cm Material & Fini…"
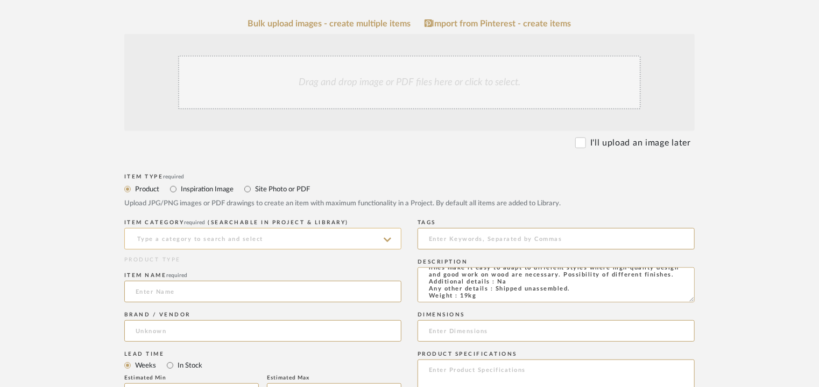
type textarea "Type: Desk Designer : Dsignio Dimensions : W 140 x D 53x H 87cm Material & Fini…"
click at [256, 239] on input at bounding box center [262, 239] width 277 height 22
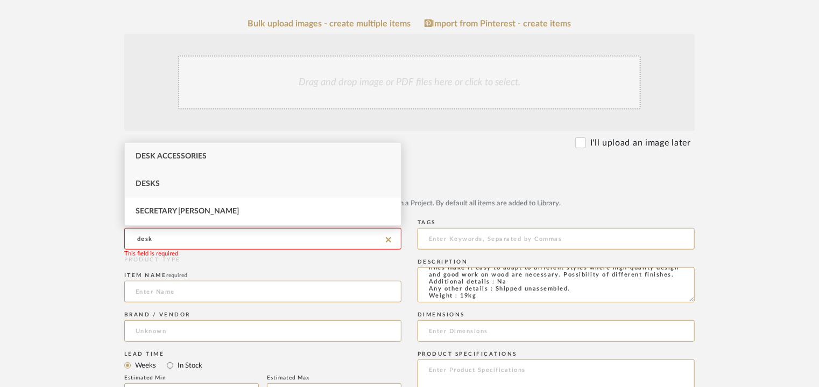
click at [153, 183] on span "Desks" at bounding box center [148, 184] width 24 height 8
type input "Desks"
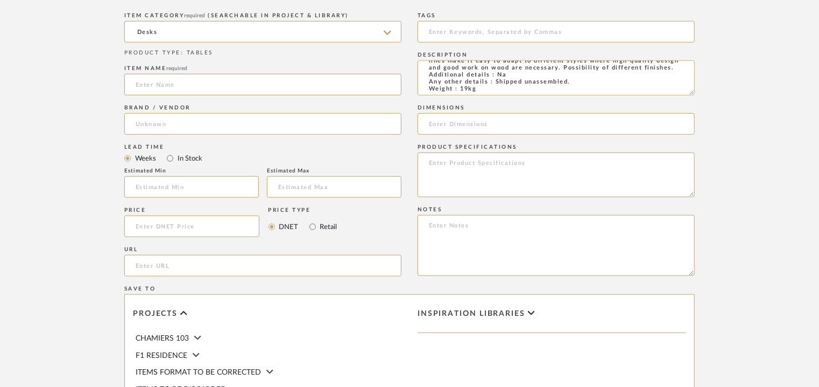
scroll to position [431, 0]
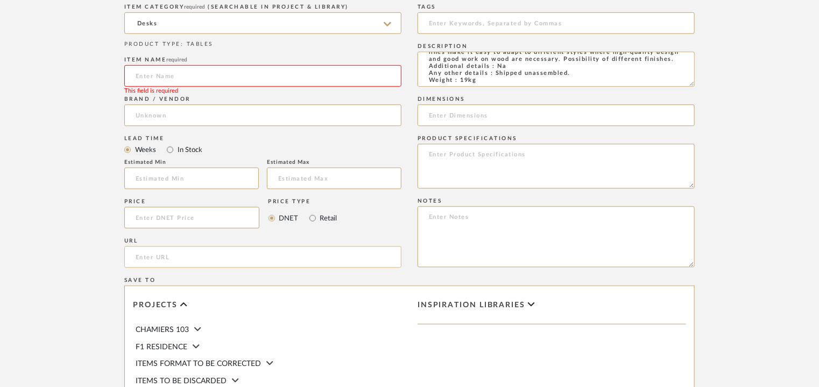
paste input "[URL][DOMAIN_NAME]"
type input "[URL][DOMAIN_NAME]"
click at [134, 76] on input at bounding box center [262, 76] width 277 height 22
type input "BESK"
click at [153, 117] on input at bounding box center [262, 115] width 277 height 22
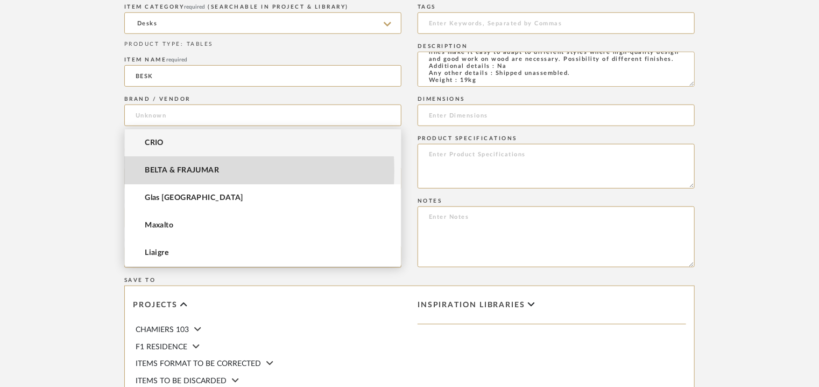
click at [168, 170] on span "BELTA & FRAJUMAR" at bounding box center [182, 170] width 74 height 9
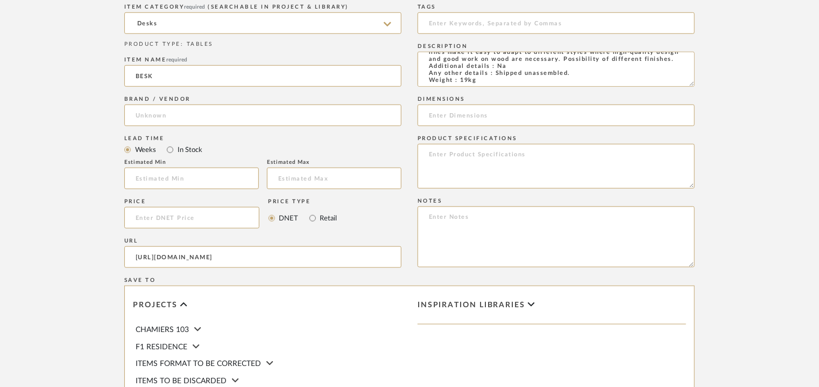
type input "BELTA & FRAJUMAR"
click at [179, 72] on input "BESK" at bounding box center [262, 76] width 277 height 22
type input "BESK DESK"
click at [219, 172] on input at bounding box center [191, 178] width 135 height 22
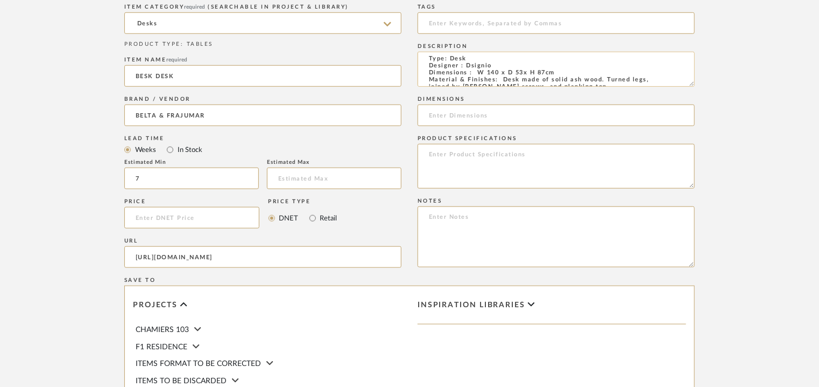
scroll to position [0, 0]
type input "7"
drag, startPoint x: 479, startPoint y: 76, endPoint x: 556, endPoint y: 77, distance: 76.5
click at [556, 77] on textarea "Type: Desk Designer : Dsignio Dimensions : W 140 x D 53x H 87cm Material & Fini…" at bounding box center [556, 69] width 277 height 35
paste input "W 140 x D 53x H 87cm"
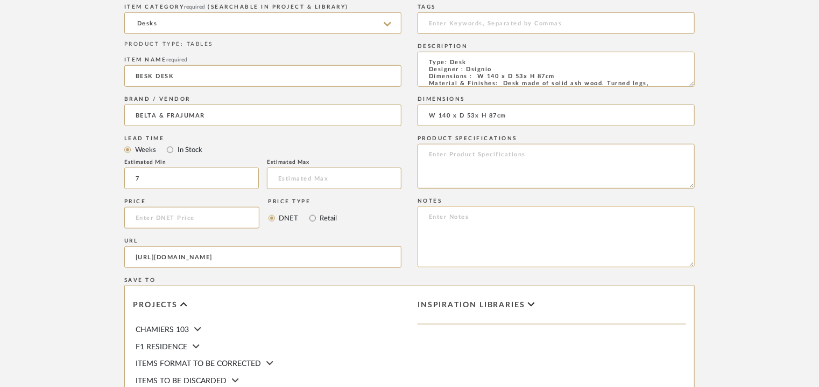
type input "W 140 x D 53x H 87cm"
paste textarea "Price: On request Lead time: 45days. MOQ : Our products for Contract projects a…"
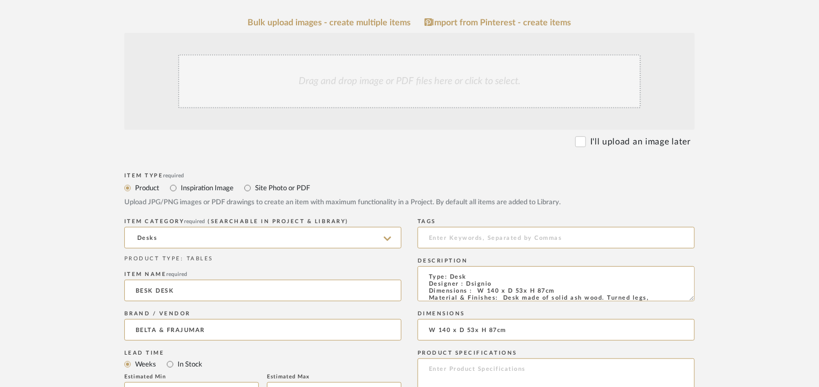
scroll to position [215, 0]
type textarea "Price: On request Lead time: 45days. MOQ : Our products for Contract projects a…"
click at [395, 76] on div "Drag and drop image or PDF files here or click to select." at bounding box center [409, 82] width 463 height 54
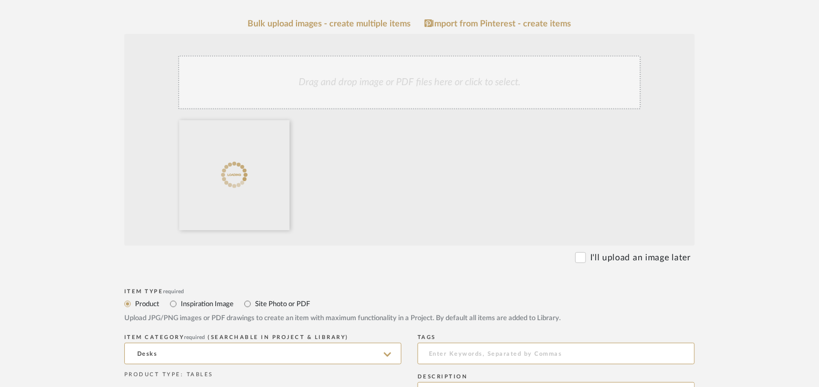
click at [411, 80] on div "Drag and drop image or PDF files here or click to select." at bounding box center [409, 82] width 463 height 54
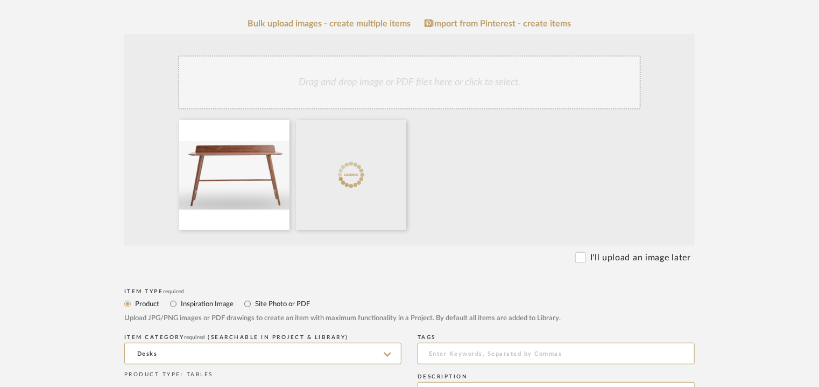
click at [390, 96] on div "Drag and drop image or PDF files here or click to select." at bounding box center [409, 82] width 463 height 54
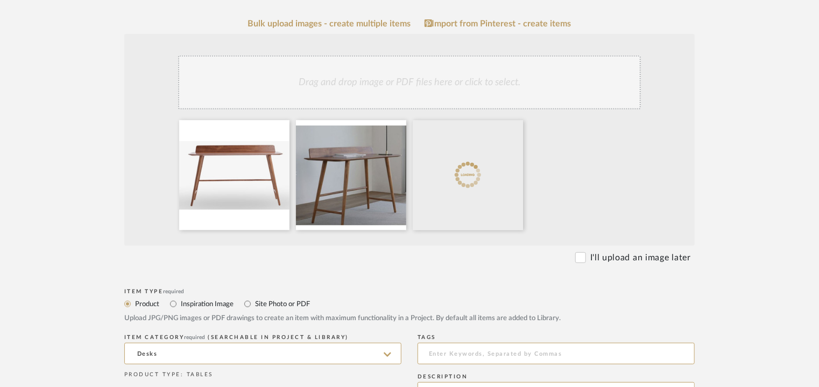
click at [418, 100] on div "Drag and drop image or PDF files here or click to select." at bounding box center [409, 82] width 463 height 54
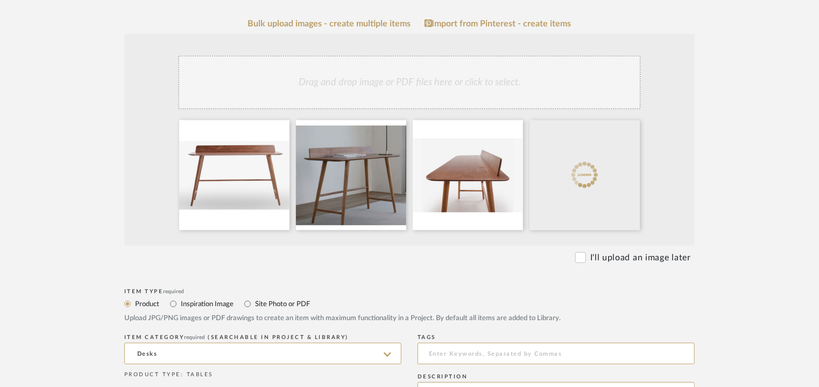
click at [476, 93] on div "Drag and drop image or PDF files here or click to select." at bounding box center [409, 82] width 463 height 54
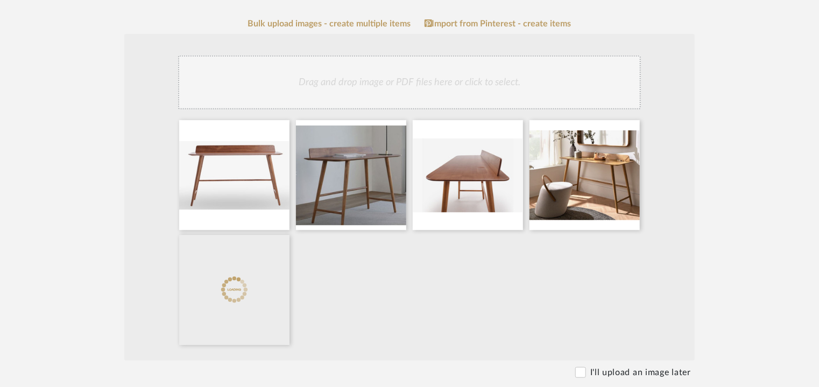
click at [502, 93] on div "Drag and drop image or PDF files here or click to select." at bounding box center [409, 82] width 463 height 54
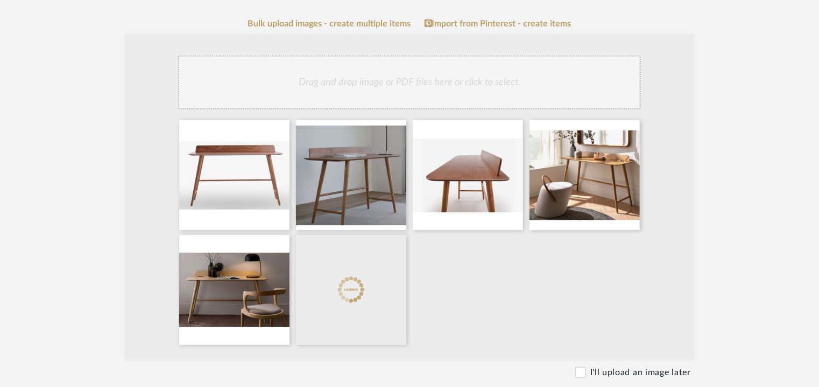
click at [420, 93] on div "Drag and drop image or PDF files here or click to select." at bounding box center [409, 82] width 463 height 54
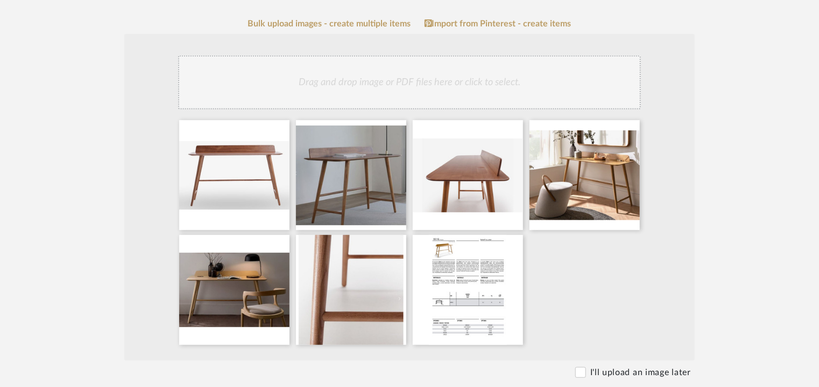
click at [473, 85] on div "Drag and drop image or PDF files here or click to select." at bounding box center [409, 82] width 463 height 54
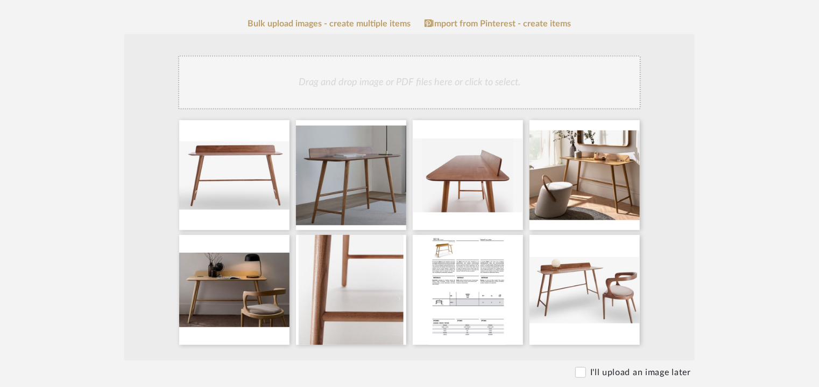
click at [433, 88] on div "Drag and drop image or PDF files here or click to select." at bounding box center [409, 82] width 463 height 54
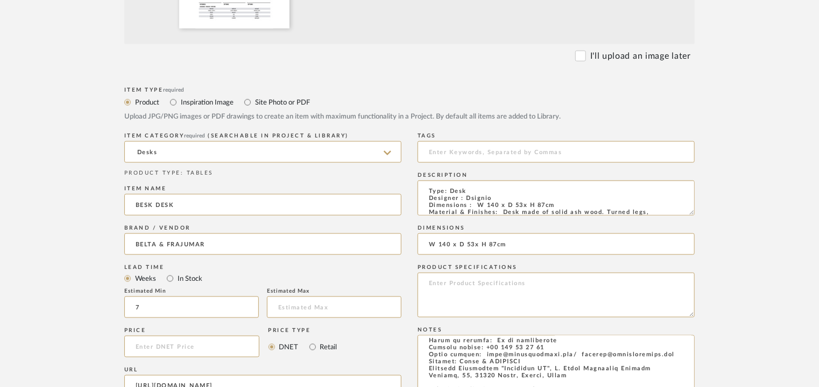
scroll to position [969, 0]
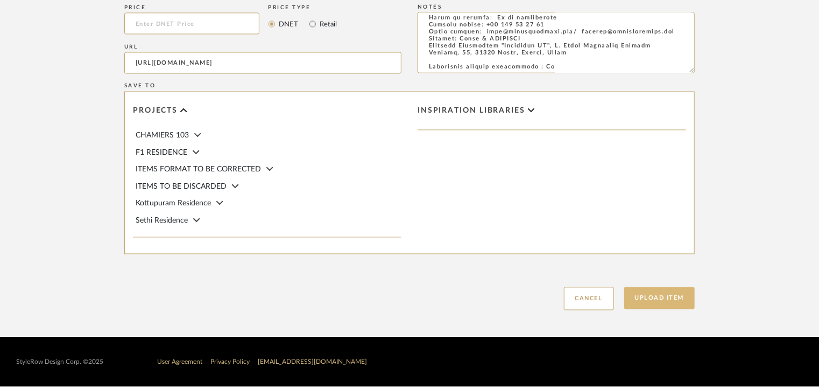
click at [675, 289] on button "Upload Item" at bounding box center [660, 298] width 71 height 22
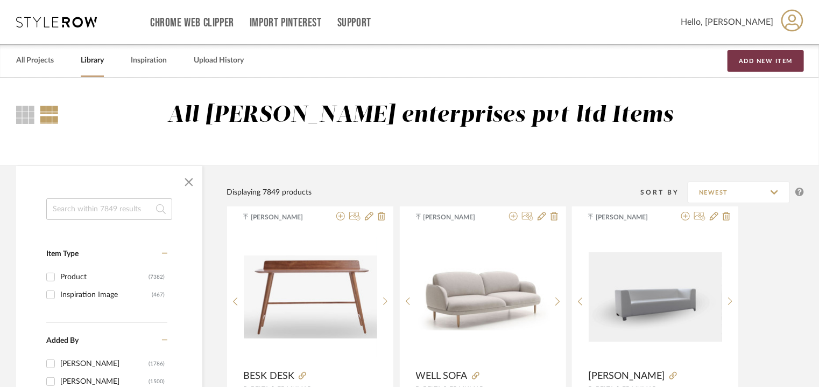
click at [770, 62] on button "Add New Item" at bounding box center [766, 61] width 76 height 22
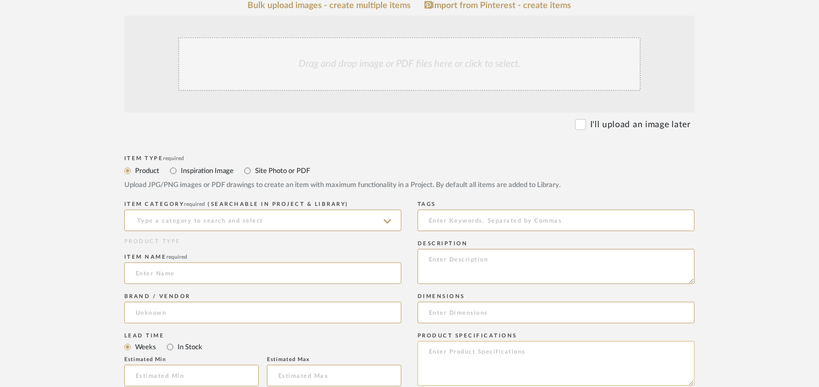
scroll to position [323, 0]
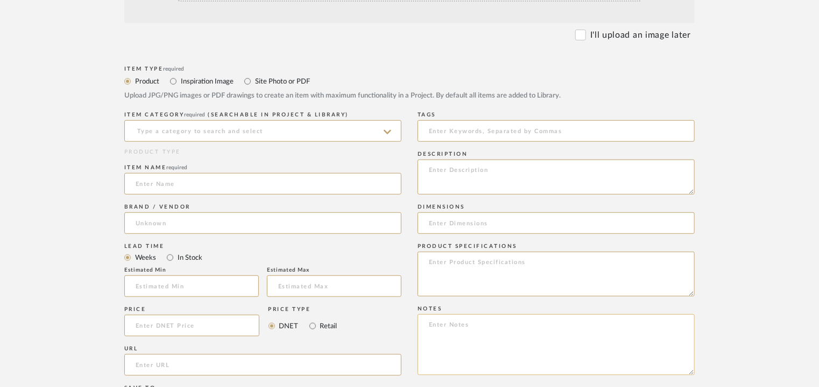
paste textarea "Lorem: 8,756.54 € Ipsu dolo: 69sita. CON : Adi elitsedd eiu Temporin utlabore e…"
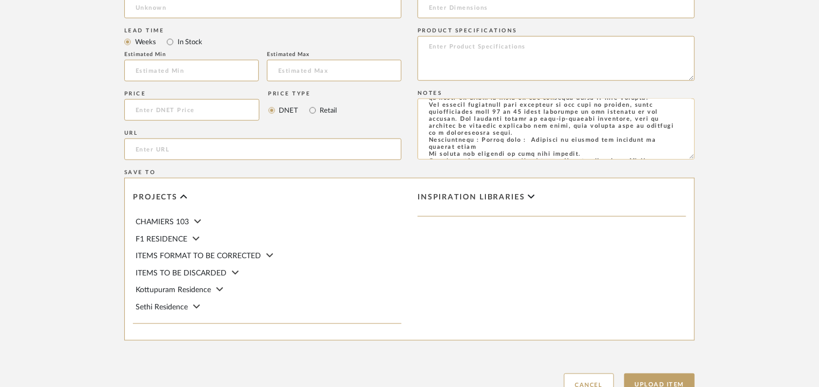
scroll to position [0, 0]
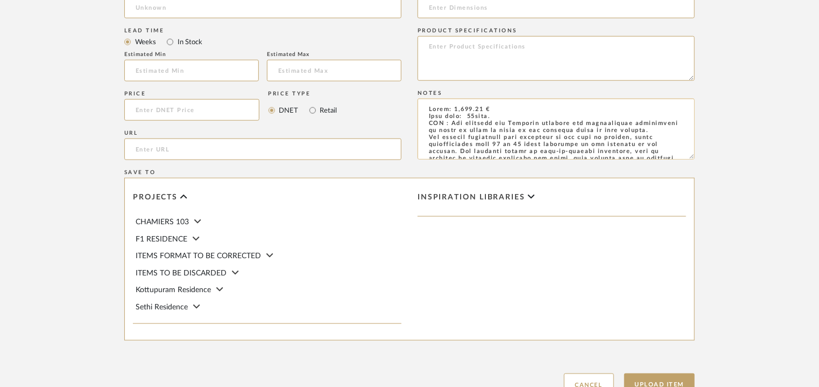
drag, startPoint x: 428, startPoint y: 122, endPoint x: 652, endPoint y: 147, distance: 225.3
click at [652, 147] on textarea at bounding box center [556, 129] width 277 height 61
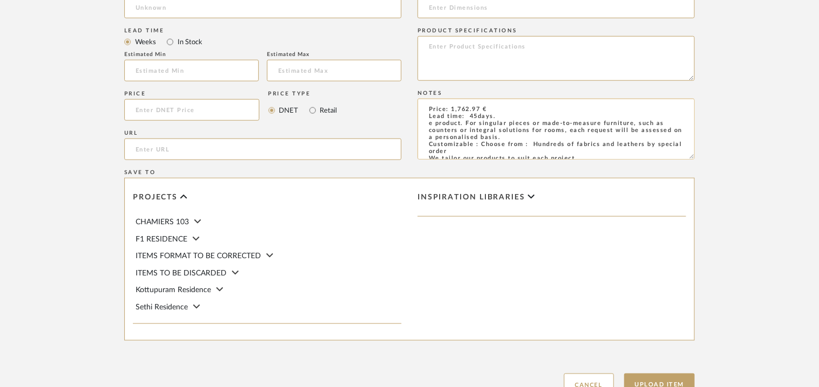
drag, startPoint x: 510, startPoint y: 139, endPoint x: 426, endPoint y: 130, distance: 84.5
click at [420, 123] on textarea "Price: 1,762.97 € Lead time: 45days. e product. For singular pieces or made-to-…" at bounding box center [556, 129] width 277 height 61
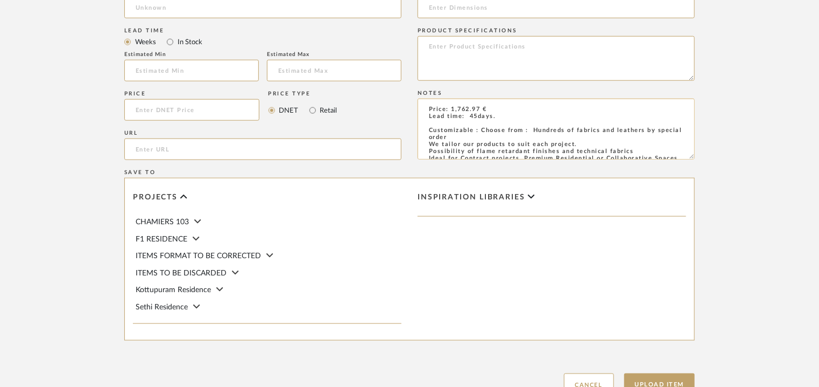
drag, startPoint x: 483, startPoint y: 131, endPoint x: 556, endPoint y: 141, distance: 72.7
click at [556, 141] on textarea "Price: 1,762.97 € Lead time: 45days. Customizable : Choose from : Hundreds of f…" at bounding box center [556, 129] width 277 height 61
click at [450, 123] on textarea "Price: 1,762.97 € Lead time: 45days. Customizable : We tailor our products to s…" at bounding box center [556, 129] width 277 height 61
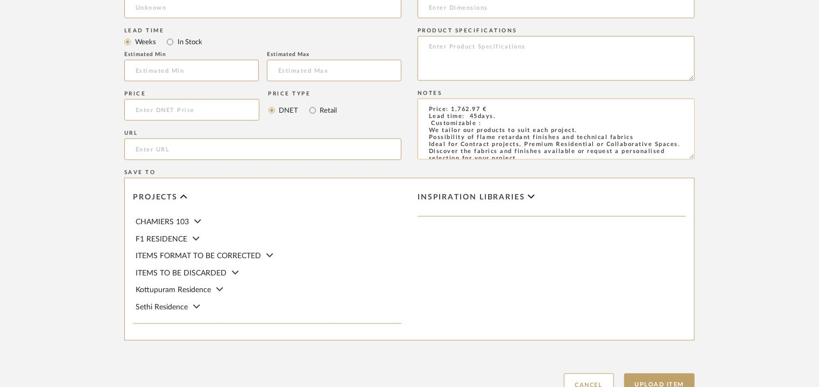
drag, startPoint x: 423, startPoint y: 131, endPoint x: 464, endPoint y: 150, distance: 44.8
click at [464, 150] on textarea "Price: 1,762.97 € Lead time: 45days. Customizable : We tailor our products to s…" at bounding box center [556, 129] width 277 height 61
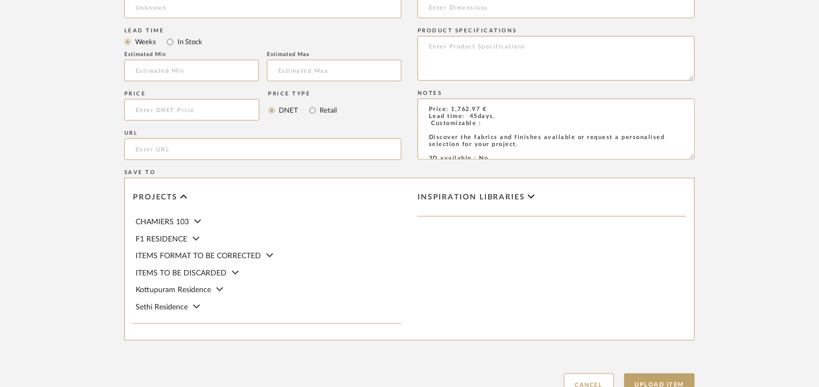
drag, startPoint x: 528, startPoint y: 144, endPoint x: 417, endPoint y: 132, distance: 111.1
click at [417, 132] on div "Item Type required Product Inspiration Image Site Photo or PDF Upload JPG/PNG i…" at bounding box center [409, 122] width 571 height 549
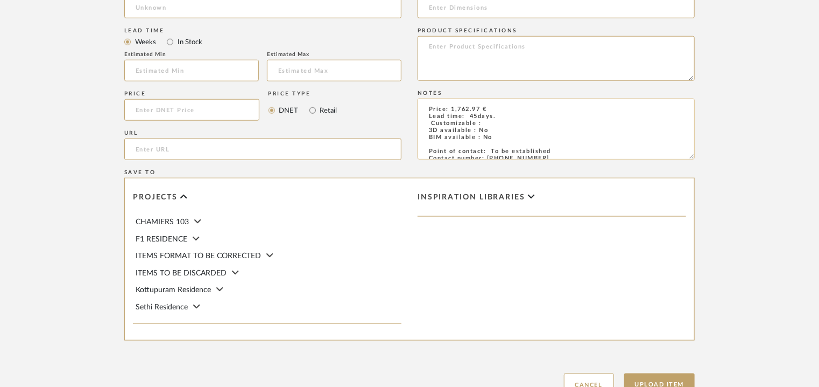
click at [429, 121] on textarea "Price: 1,762.97 € Lead time: 45days. Customizable : 3D available : No BIM avail…" at bounding box center [556, 129] width 277 height 61
type textarea "Price: 1,762.97 € Lead time: 45days. Customizable : Na 3D available : No BIM av…"
paste input "[URL][DOMAIN_NAME]"
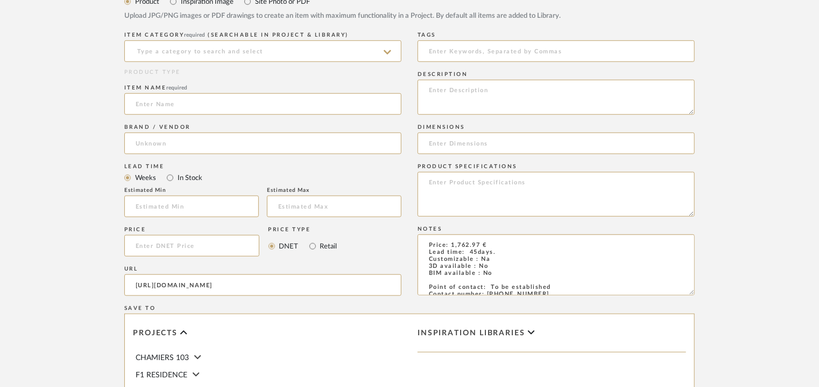
scroll to position [323, 0]
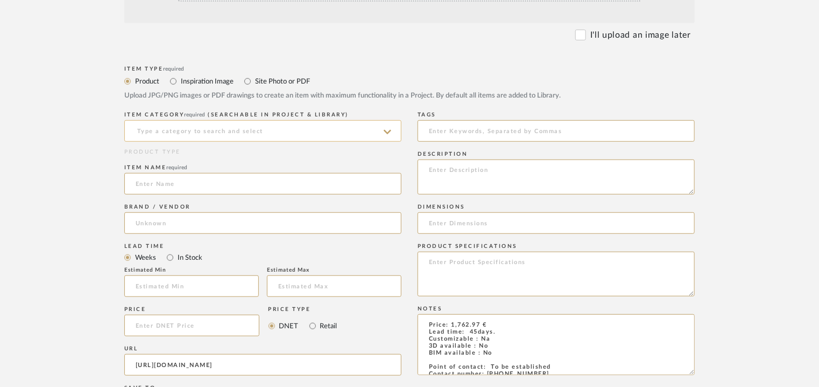
type input "[URL][DOMAIN_NAME]"
click at [249, 120] on input at bounding box center [262, 131] width 277 height 22
paste textarea "Type: Desk Designer : Na Dimensions : Na Material & Finishes: Natural wood, met…"
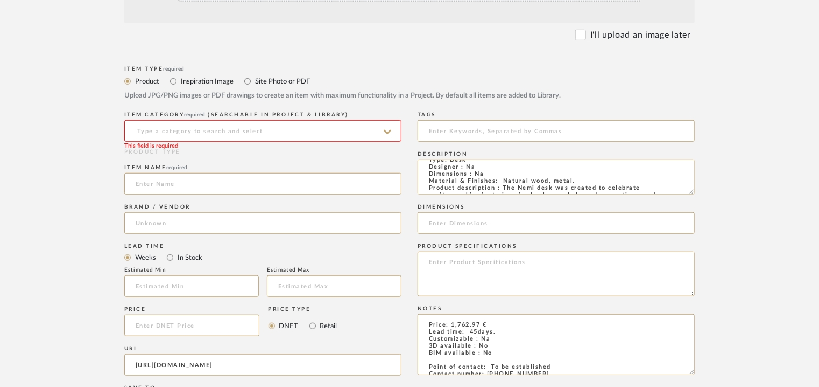
scroll to position [0, 0]
type textarea "Type: Desk Designer : Na Dimensions : Na Material & Finishes: Natural wood, met…"
click at [179, 128] on input at bounding box center [262, 131] width 277 height 22
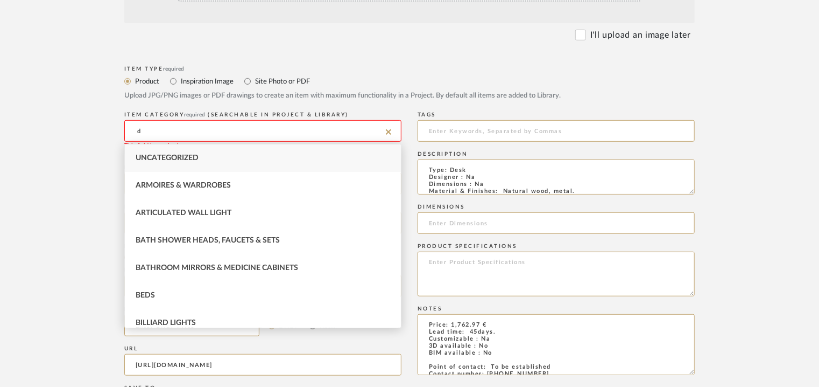
click at [392, 132] on input "d" at bounding box center [262, 131] width 277 height 22
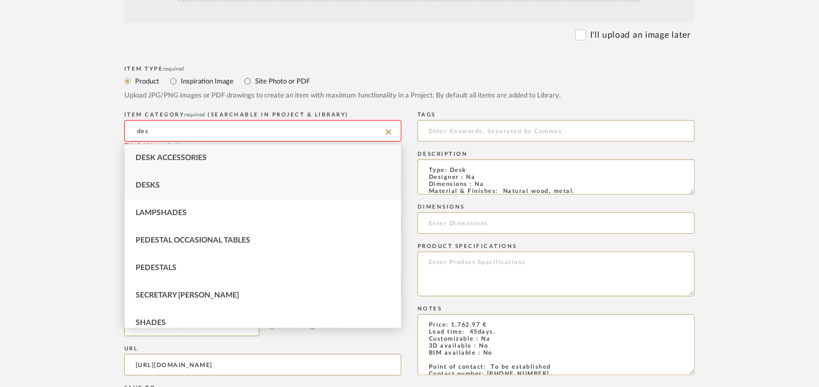
click at [170, 179] on div "Desks" at bounding box center [263, 185] width 276 height 27
type input "Desks"
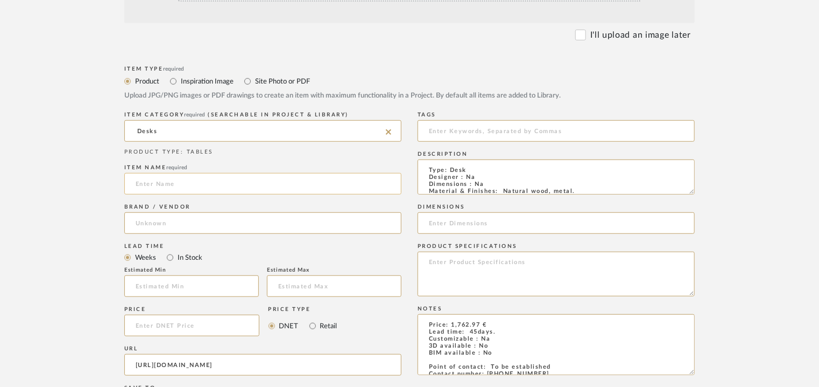
click at [168, 191] on input at bounding box center [262, 184] width 277 height 22
type input "NEMY DESK"
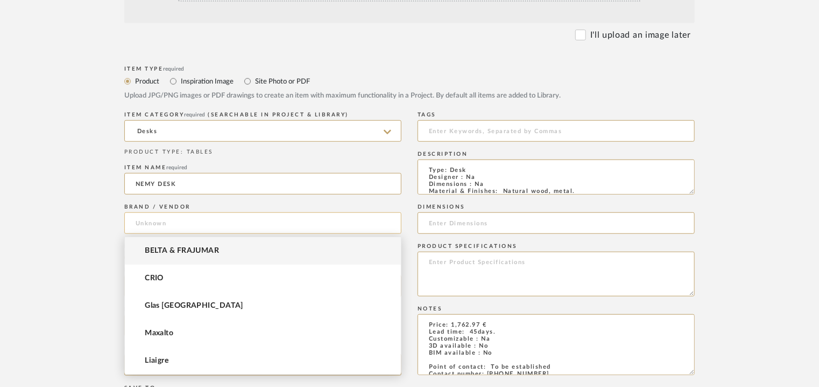
click at [159, 216] on input at bounding box center [262, 223] width 277 height 22
click at [183, 248] on span "BELTA & FRAJUMAR" at bounding box center [182, 250] width 74 height 9
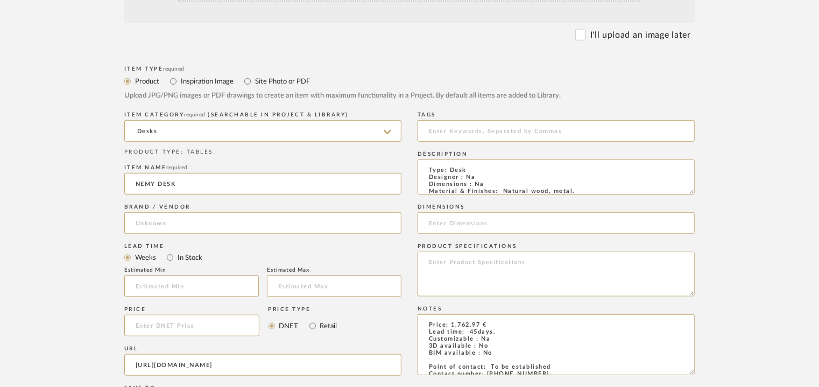
type input "BELTA & FRAJUMAR"
click at [166, 289] on input "text" at bounding box center [191, 286] width 135 height 22
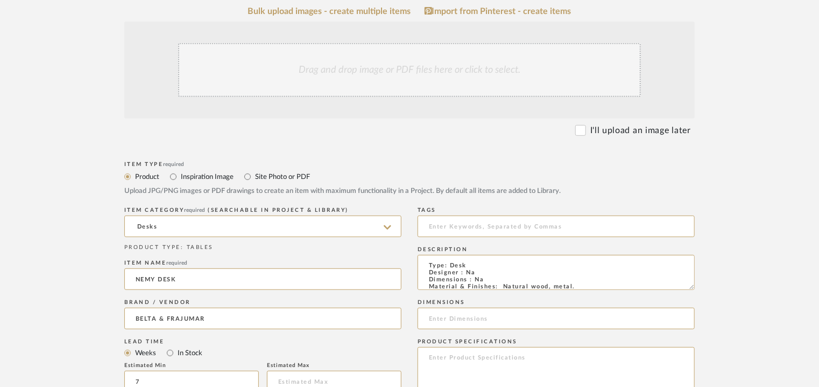
scroll to position [215, 0]
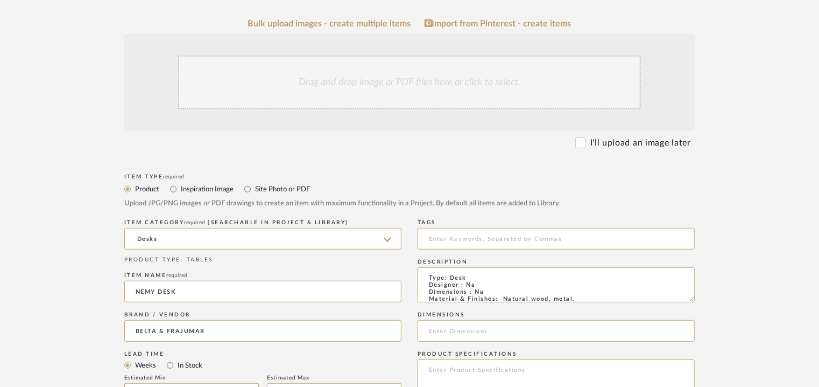
type input "7"
click at [364, 95] on div "Drag and drop image or PDF files here or click to select." at bounding box center [409, 82] width 463 height 54
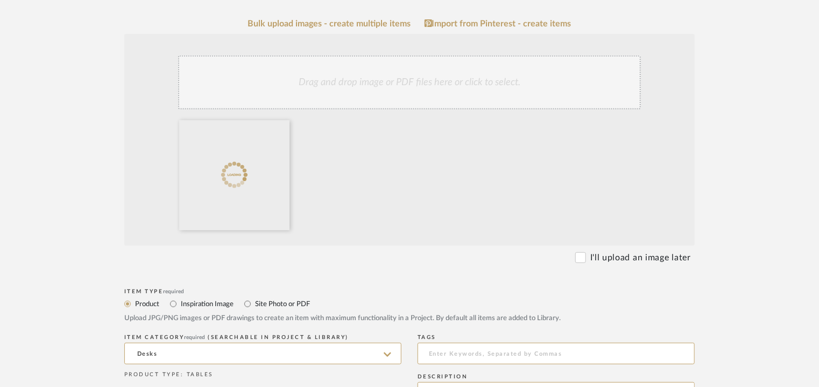
click at [402, 81] on div "Drag and drop image or PDF files here or click to select." at bounding box center [409, 82] width 463 height 54
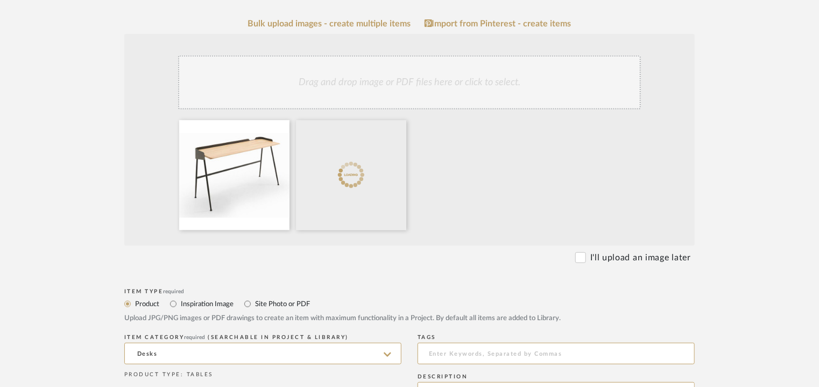
click at [431, 88] on div "Drag and drop image or PDF files here or click to select." at bounding box center [409, 82] width 463 height 54
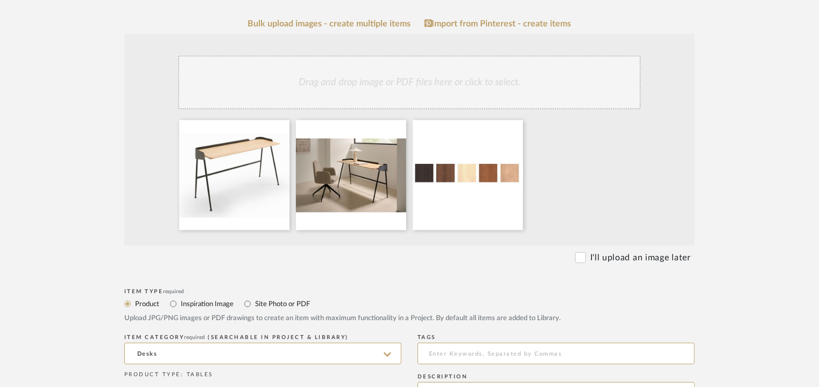
click at [545, 85] on div "Drag and drop image or PDF files here or click to select." at bounding box center [409, 82] width 463 height 54
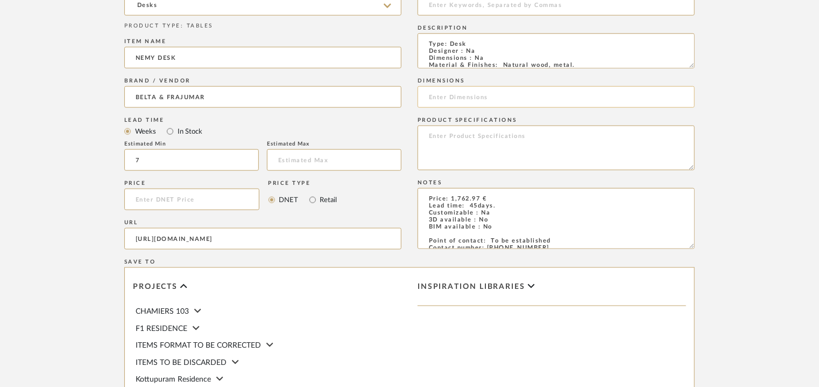
scroll to position [739, 0]
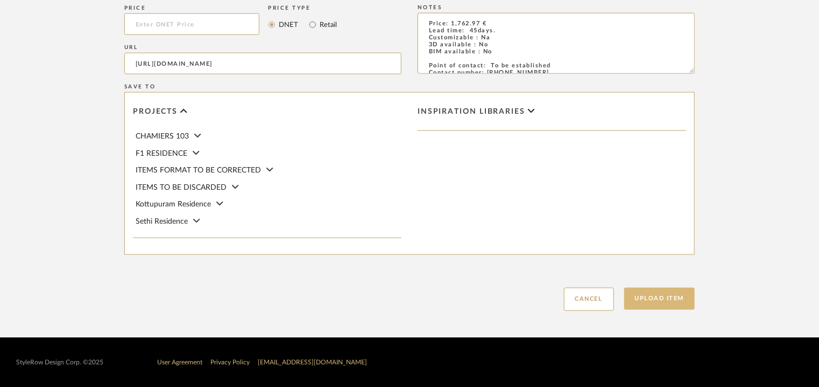
click at [678, 297] on button "Upload Item" at bounding box center [660, 298] width 71 height 22
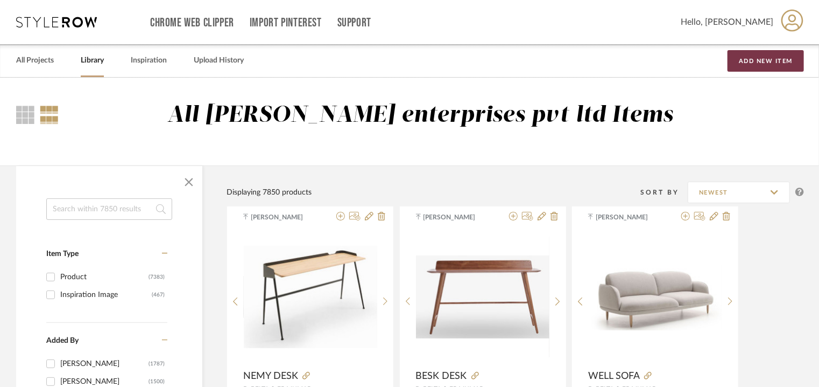
click at [779, 64] on button "Add New Item" at bounding box center [766, 61] width 76 height 22
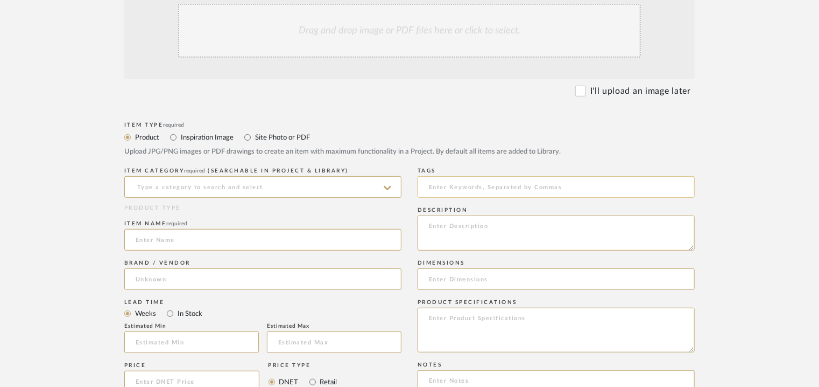
scroll to position [269, 0]
paste textarea "Type: Desk - Spin Designer : Arbel Dimensions : W 136 x D 60 x H 75cm Material …"
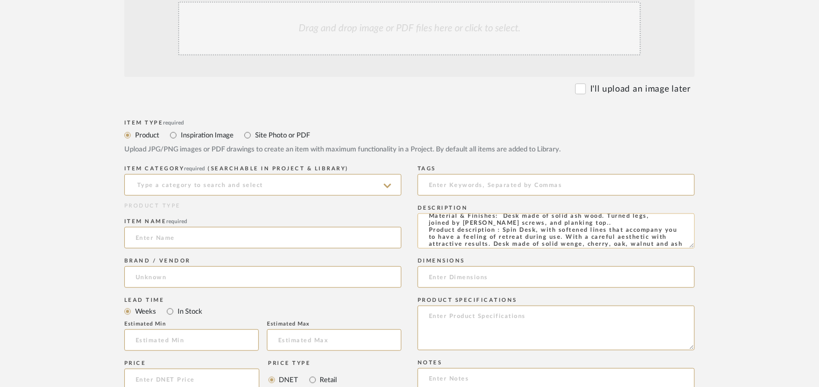
scroll to position [0, 0]
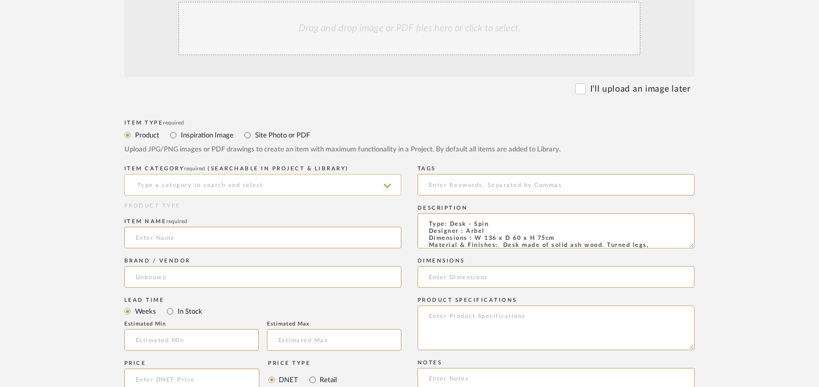
type textarea "Type: Desk - Spin Designer : Arbel Dimensions : W 136 x D 60 x H 75cm Material …"
click at [252, 184] on input at bounding box center [262, 185] width 277 height 22
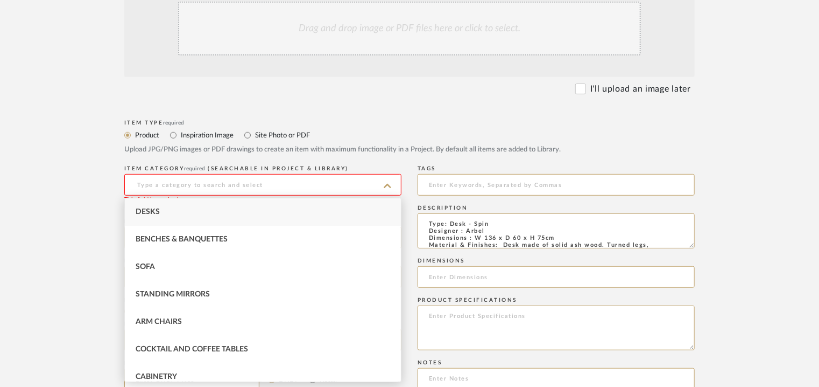
click at [161, 212] on div "Desks" at bounding box center [263, 211] width 276 height 27
type input "Desks"
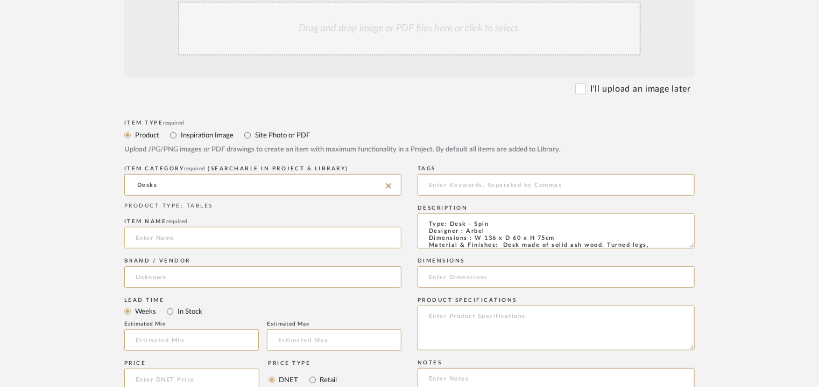
click at [165, 234] on input at bounding box center [262, 238] width 277 height 22
type input "SPIN DESK"
click at [152, 276] on input at bounding box center [262, 277] width 277 height 22
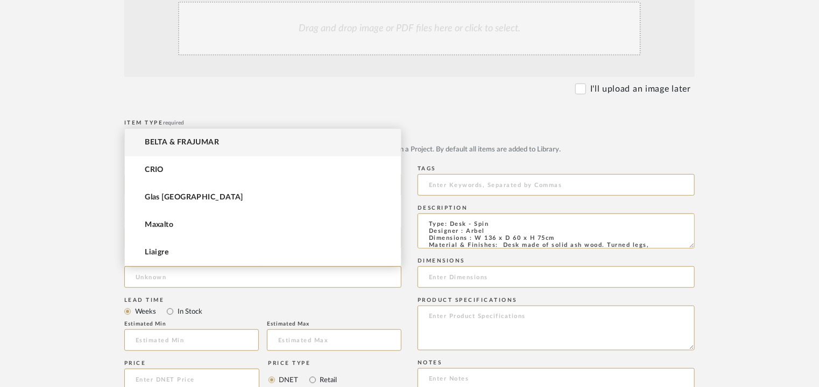
click at [175, 142] on span "BELTA & FRAJUMAR" at bounding box center [182, 142] width 74 height 9
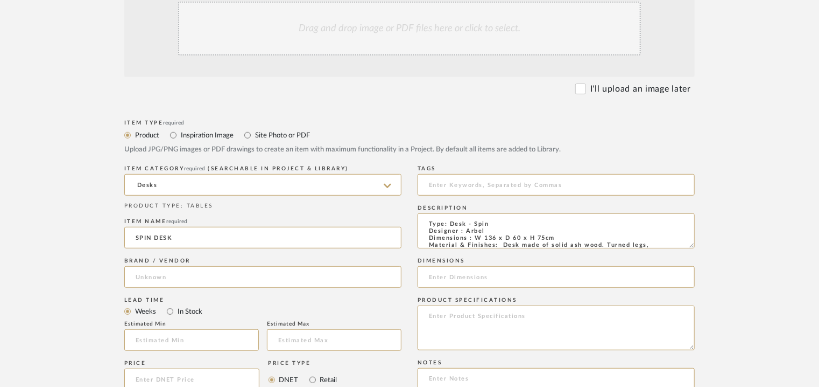
type input "BELTA & FRAJUMAR"
click at [157, 334] on input at bounding box center [191, 340] width 135 height 22
type input "7"
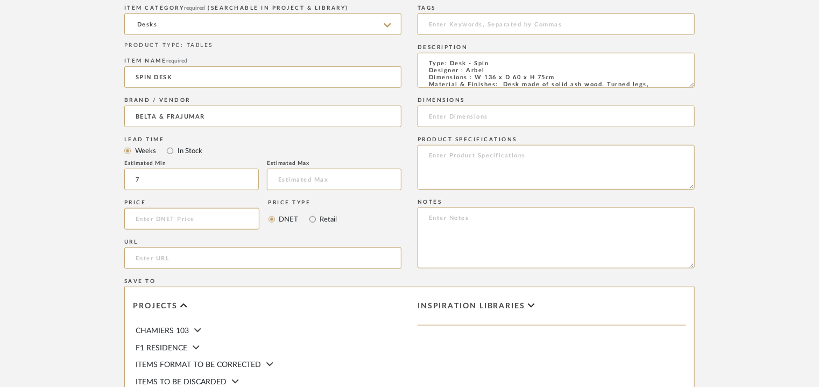
scroll to position [431, 0]
paste input "[URL][DOMAIN_NAME]"
type input "[URL][DOMAIN_NAME]"
drag, startPoint x: 474, startPoint y: 76, endPoint x: 553, endPoint y: 74, distance: 79.7
click at [553, 74] on textarea "Type: Desk - Spin Designer : Arbel Dimensions : W 136 x D 60 x H 75cm Material …" at bounding box center [556, 69] width 277 height 35
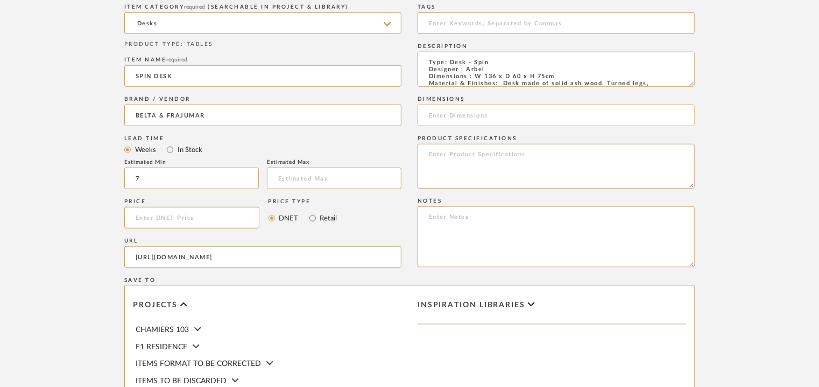
paste input "W 136 x D 60 x H 75cm"
type input "W 136 x D 60 x H 75cm"
paste textarea "Price: na Lead time: 45days. MOQ : Our products for Contract projects are manuf…"
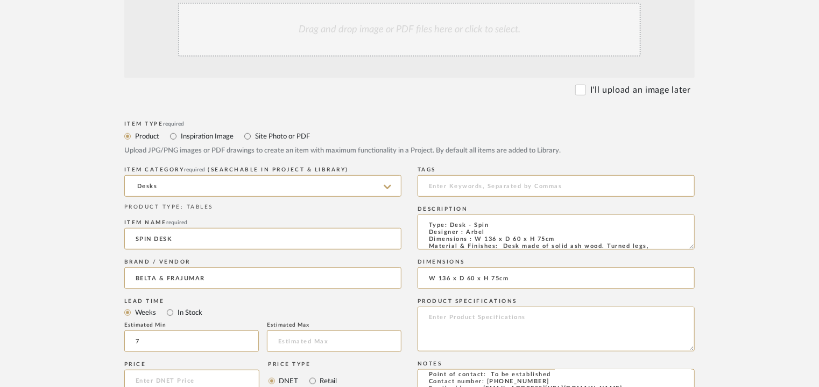
scroll to position [215, 0]
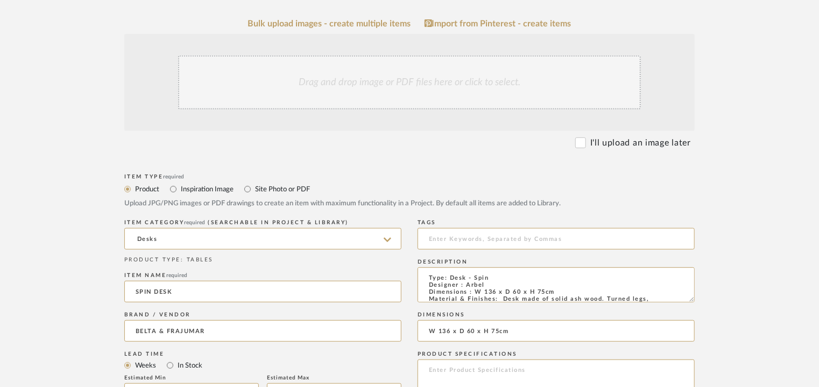
type textarea "Price: na Lead time: 45days. MOQ : Our products for Contract projects are manuf…"
click at [380, 87] on div "Drag and drop image or PDF files here or click to select." at bounding box center [409, 82] width 463 height 54
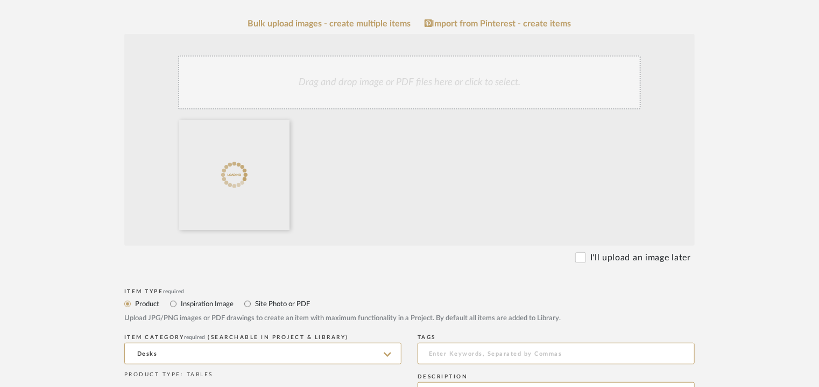
click at [397, 82] on div "Drag and drop image or PDF files here or click to select." at bounding box center [409, 82] width 463 height 54
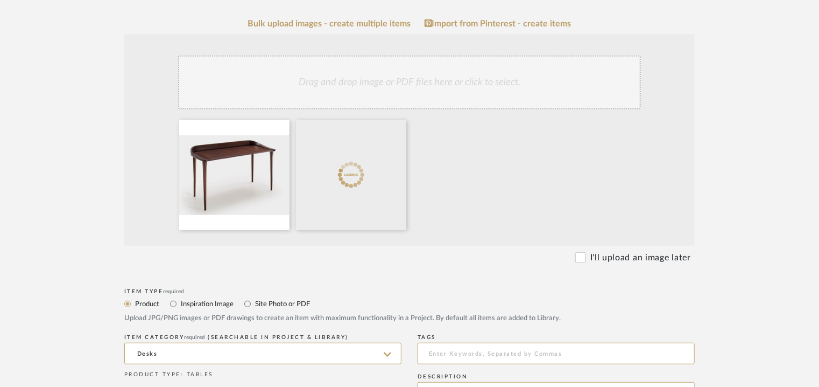
click at [534, 92] on div "Drag and drop image or PDF files here or click to select." at bounding box center [409, 82] width 463 height 54
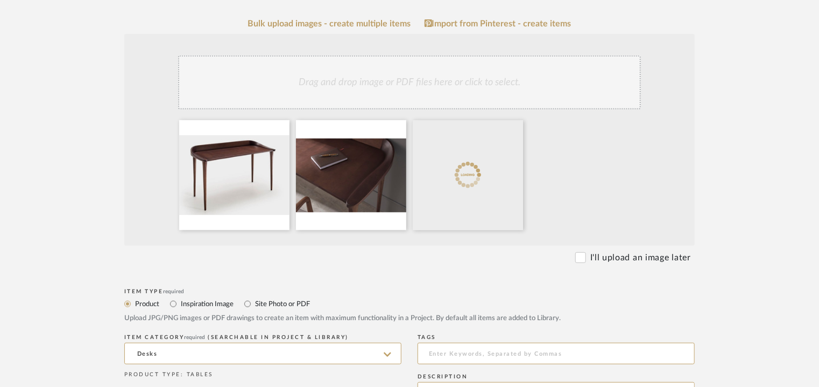
click at [422, 82] on div "Drag and drop image or PDF files here or click to select." at bounding box center [409, 82] width 463 height 54
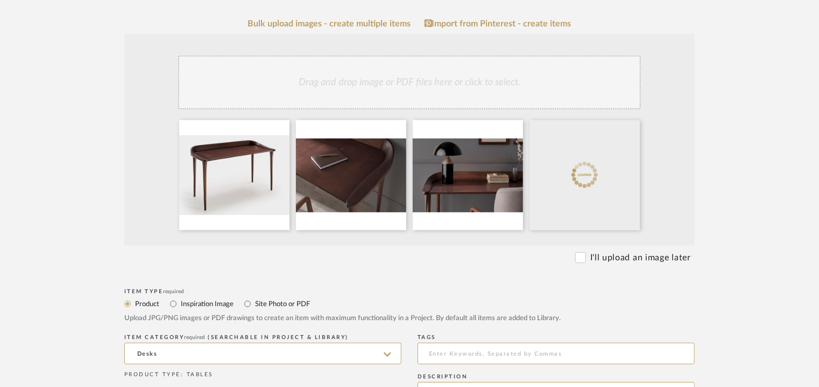
click at [435, 82] on div "Drag and drop image or PDF files here or click to select." at bounding box center [409, 82] width 463 height 54
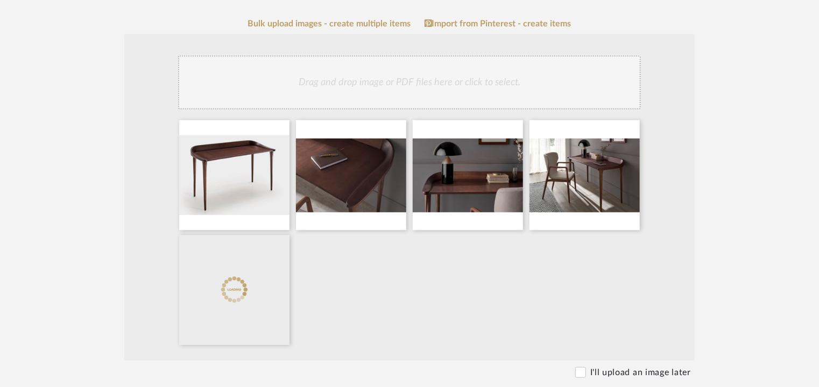
click at [423, 95] on div "Drag and drop image or PDF files here or click to select." at bounding box center [409, 82] width 463 height 54
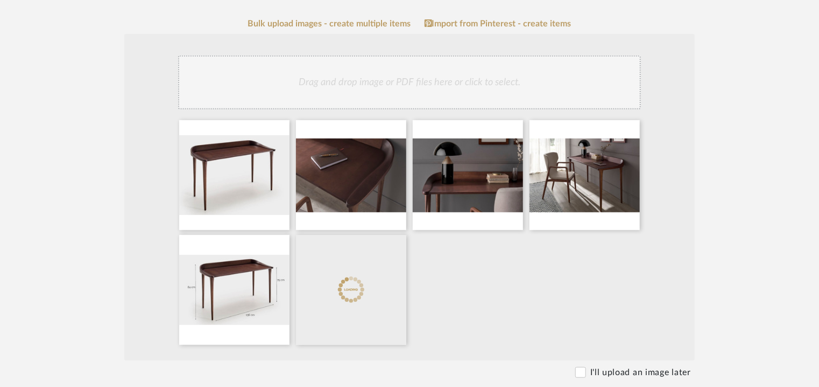
click at [460, 89] on div "Drag and drop image or PDF files here or click to select." at bounding box center [409, 82] width 463 height 54
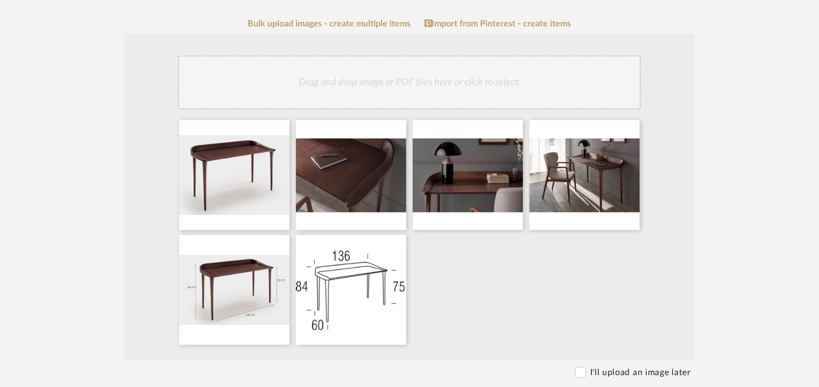
click at [451, 96] on div "Drag and drop image or PDF files here or click to select." at bounding box center [409, 82] width 463 height 54
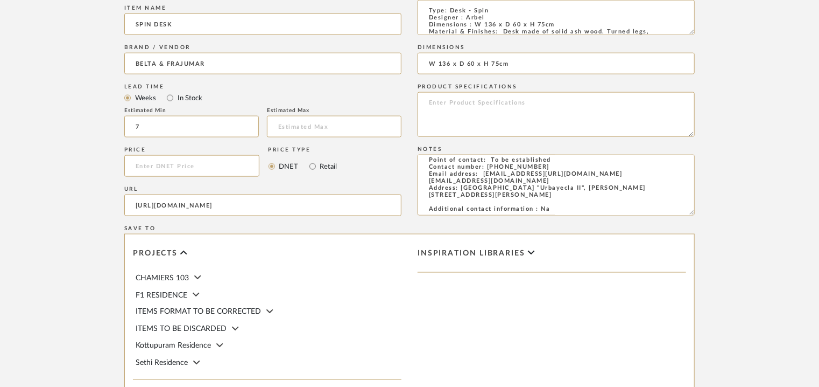
scroll to position [853, 0]
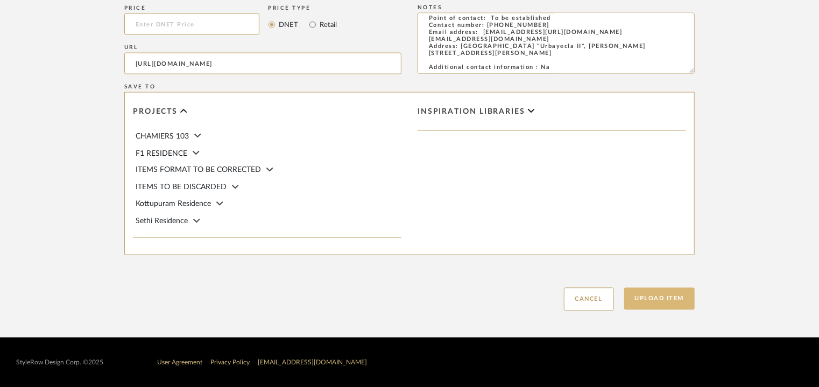
click at [657, 297] on button "Upload Item" at bounding box center [660, 298] width 71 height 22
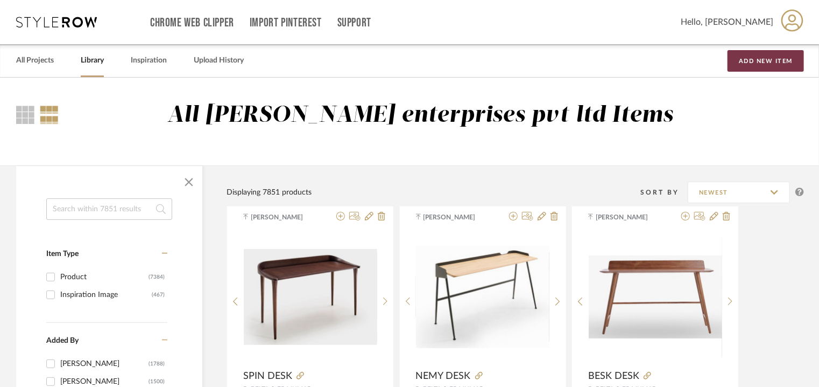
click at [767, 58] on button "Add New Item" at bounding box center [766, 61] width 76 height 22
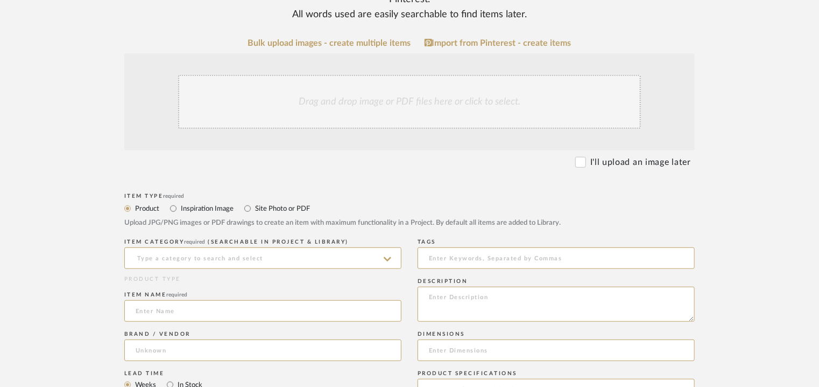
scroll to position [215, 0]
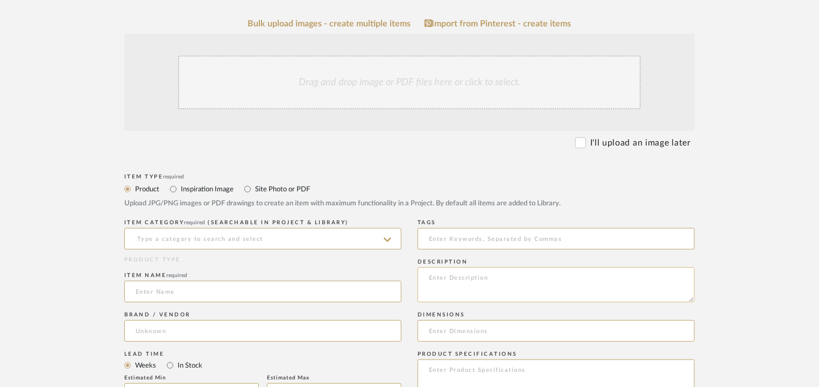
paste textarea "Type: Desk - [PERSON_NAME] Designer : Arbel Dimensions : W 140 x D 53 x H 78cm …"
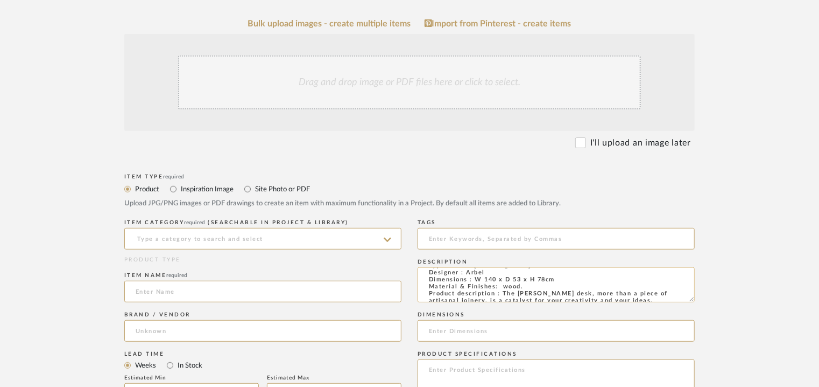
scroll to position [0, 0]
type textarea "Type: Desk - [PERSON_NAME] Designer : Arbel Dimensions : W 140 x D 53 x H 78cm …"
click at [221, 242] on input at bounding box center [262, 239] width 277 height 22
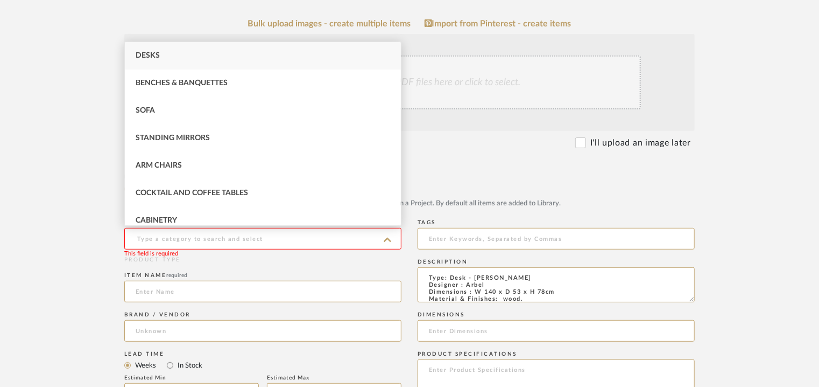
click at [156, 57] on span "Desks" at bounding box center [148, 56] width 24 height 8
type input "Desks"
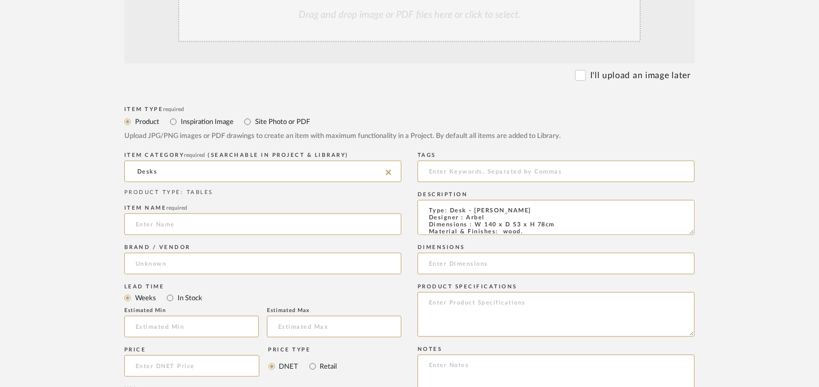
scroll to position [431, 0]
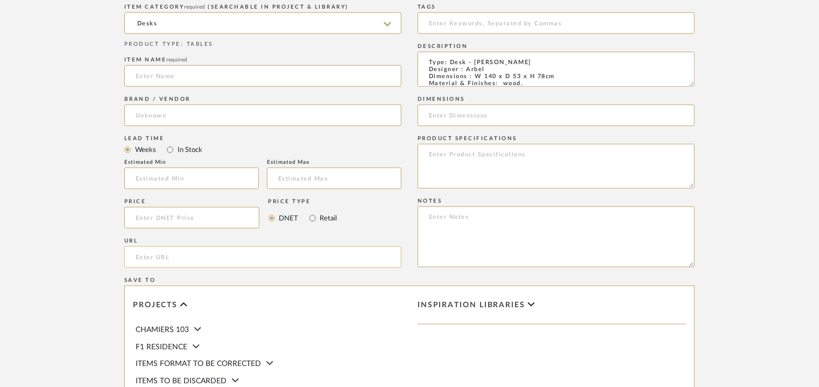
paste input "[URL][DOMAIN_NAME][PERSON_NAME]"
type input "[URL][DOMAIN_NAME][PERSON_NAME]"
click at [191, 76] on input at bounding box center [262, 76] width 277 height 22
type input "[PERSON_NAME] DESK"
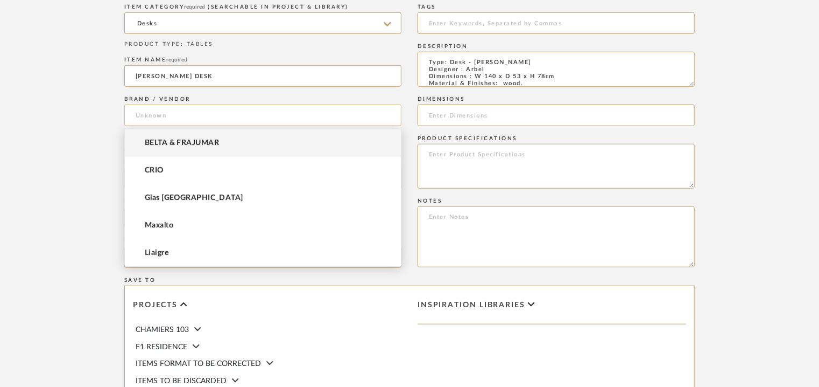
click at [173, 117] on input at bounding box center [262, 115] width 277 height 22
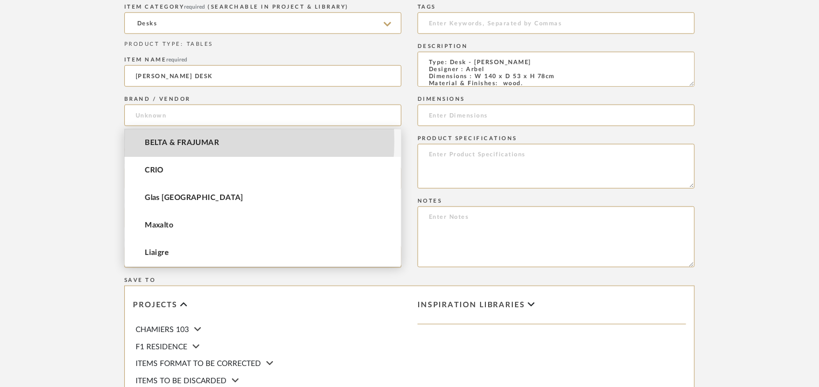
click at [177, 141] on span "BELTA & FRAJUMAR" at bounding box center [182, 142] width 74 height 9
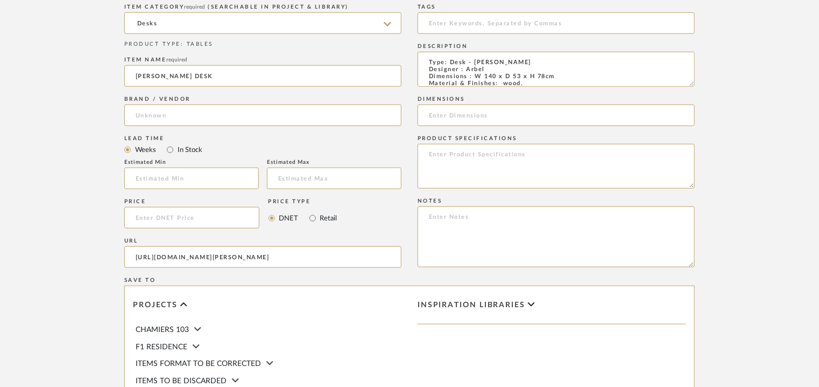
type input "BELTA & FRAJUMAR"
click at [174, 177] on input "text" at bounding box center [191, 178] width 135 height 22
type input "7"
click at [479, 116] on input at bounding box center [556, 115] width 277 height 22
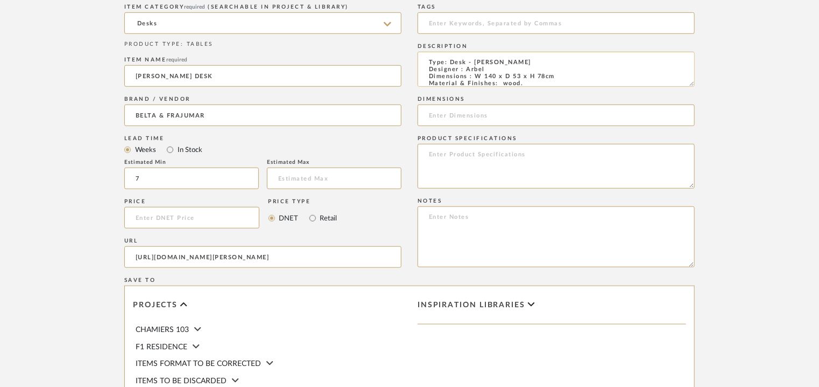
drag, startPoint x: 478, startPoint y: 76, endPoint x: 557, endPoint y: 75, distance: 79.1
click at [557, 75] on textarea "Type: Desk - [PERSON_NAME] Designer : Arbel Dimensions : W 140 x D 53 x H 78cm …" at bounding box center [556, 69] width 277 height 35
paste input "W 140 x D 53 x H 78cm"
type input "W 140 x D 53 x H 78cm"
click at [437, 219] on textarea at bounding box center [556, 236] width 277 height 61
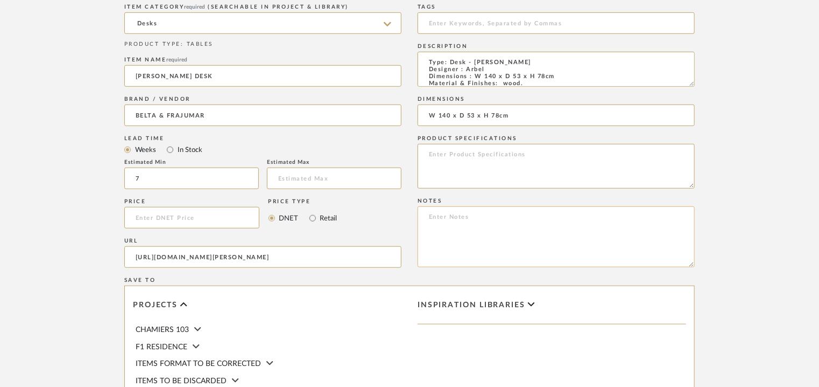
paste textarea "Price: na Lead time: 45days. MOQ : Our products for Contract projects are manuf…"
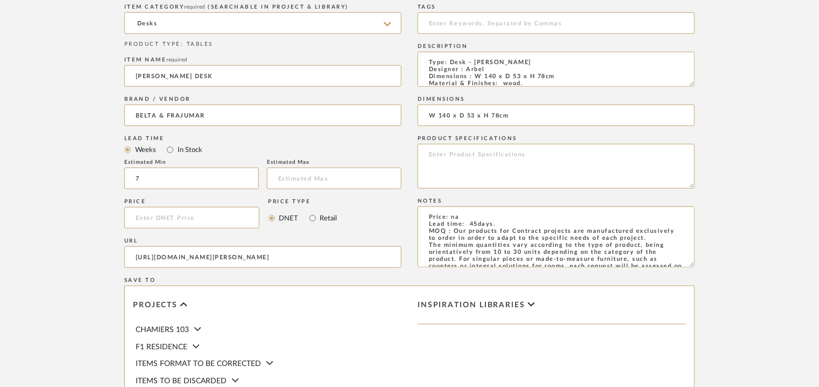
type textarea "Price: na Lead time: 45days. MOQ : Our products for Contract projects are manuf…"
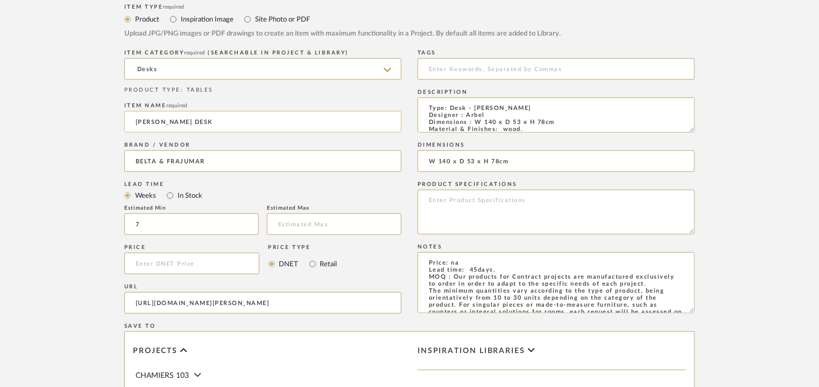
scroll to position [215, 0]
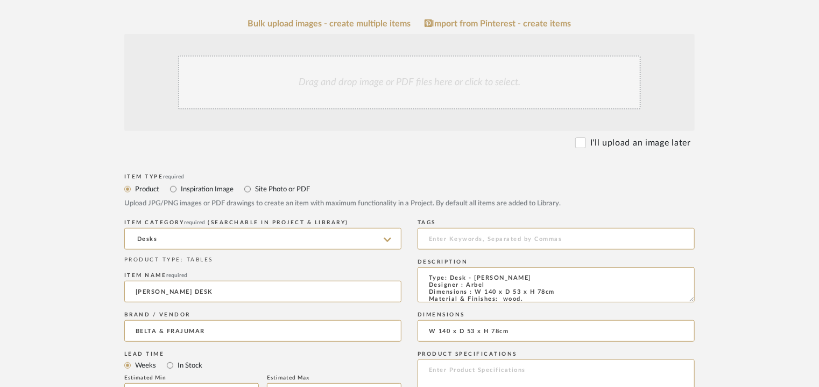
click at [359, 83] on div "Drag and drop image or PDF files here or click to select." at bounding box center [409, 82] width 463 height 54
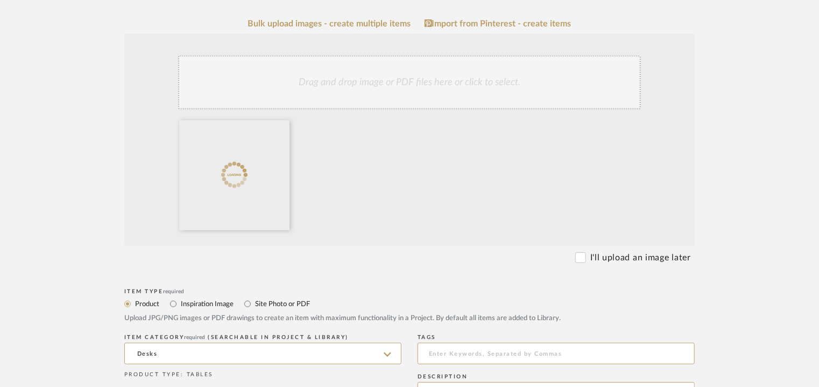
click at [394, 83] on div "Drag and drop image or PDF files here or click to select." at bounding box center [409, 82] width 463 height 54
click at [457, 76] on div "Drag and drop image or PDF files here or click to select." at bounding box center [409, 82] width 463 height 54
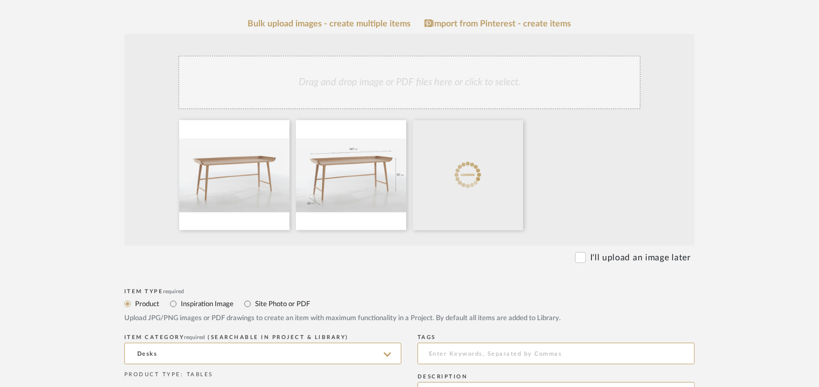
click at [467, 80] on div "Drag and drop image or PDF files here or click to select." at bounding box center [409, 82] width 463 height 54
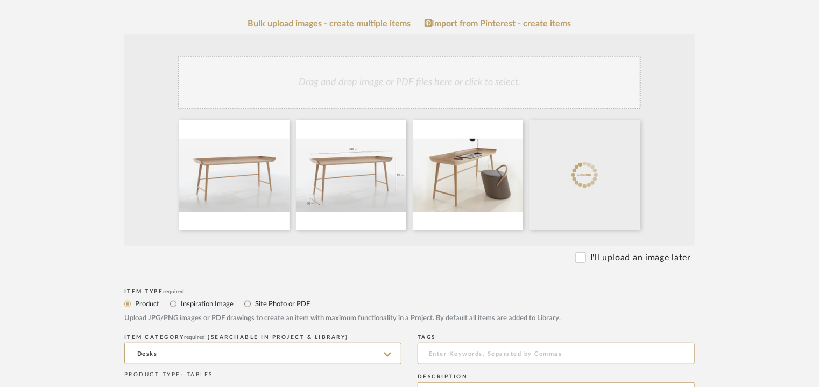
click at [489, 89] on div "Drag and drop image or PDF files here or click to select." at bounding box center [409, 82] width 463 height 54
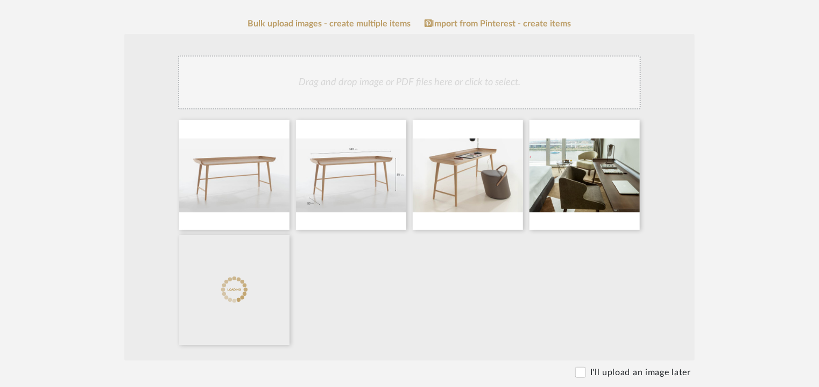
click at [440, 78] on div "Drag and drop image or PDF files here or click to select." at bounding box center [409, 82] width 463 height 54
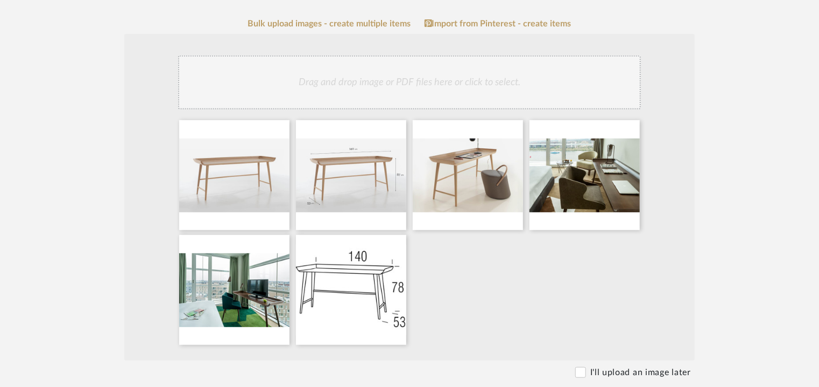
click at [444, 88] on div "Drag and drop image or PDF files here or click to select." at bounding box center [409, 82] width 463 height 54
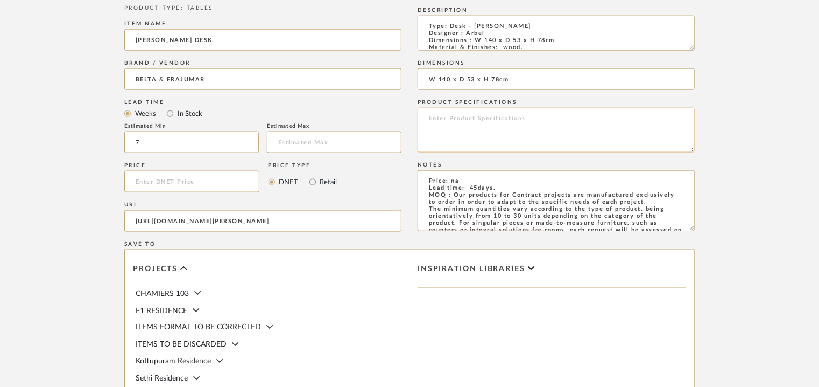
scroll to position [853, 0]
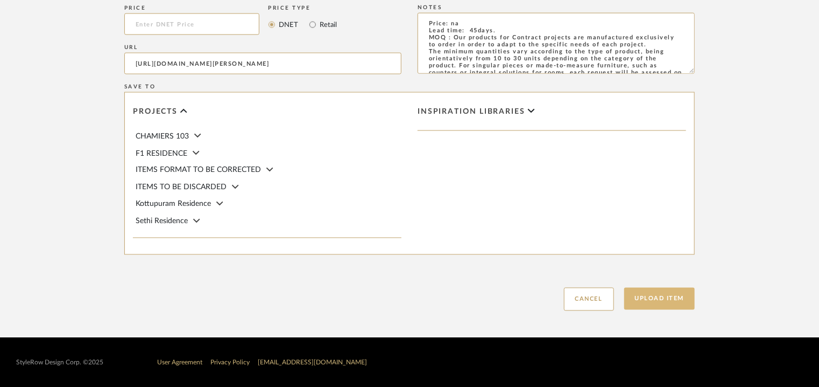
click at [673, 305] on button "Upload Item" at bounding box center [660, 298] width 71 height 22
